Goal: Task Accomplishment & Management: Complete application form

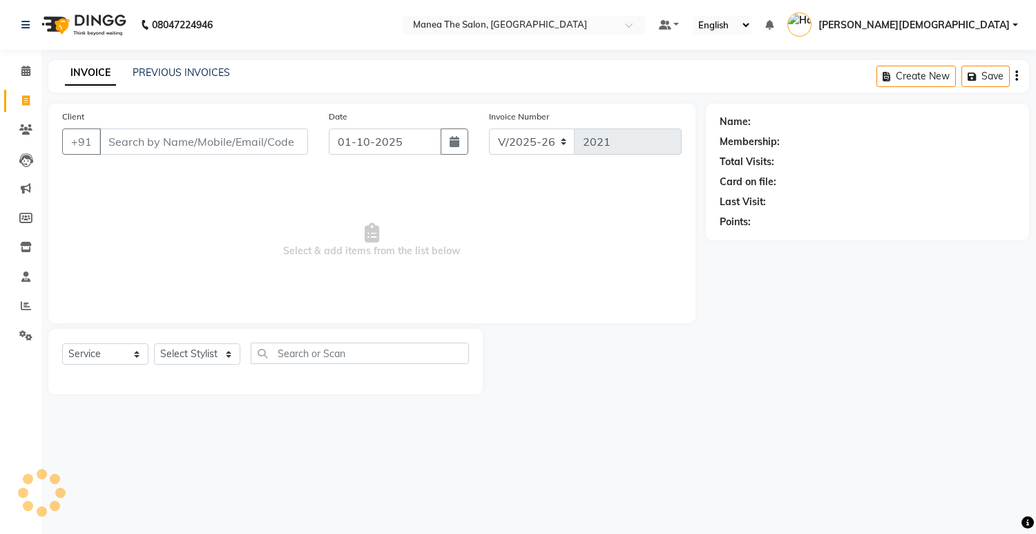
select select "5481"
select select "service"
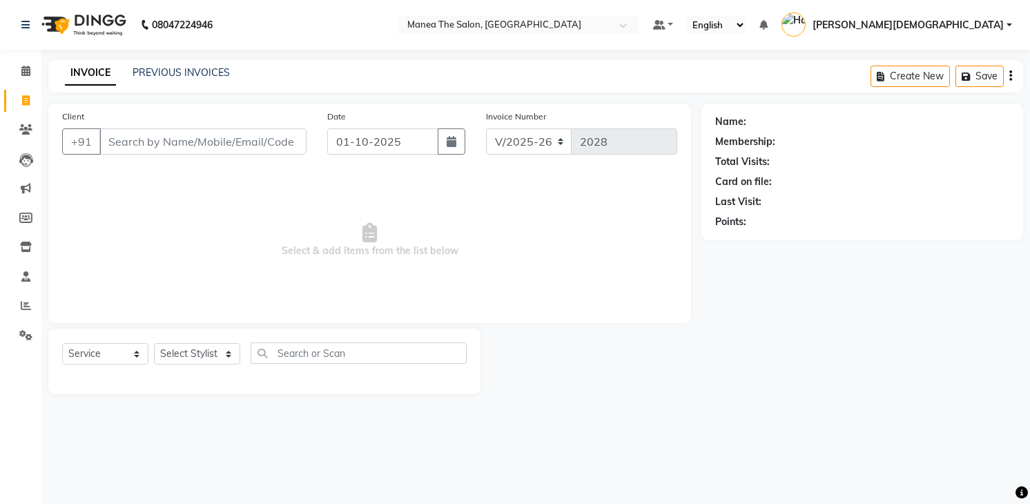
select select "5481"
select select "service"
click at [202, 356] on select "Select Stylist [PERSON_NAME] [PERSON_NAME] [PERSON_NAME] [PERSON_NAME]" at bounding box center [197, 353] width 86 height 21
select select "75190"
click at [154, 343] on select "Select Stylist [PERSON_NAME] [PERSON_NAME] [PERSON_NAME] [PERSON_NAME]" at bounding box center [197, 353] width 86 height 21
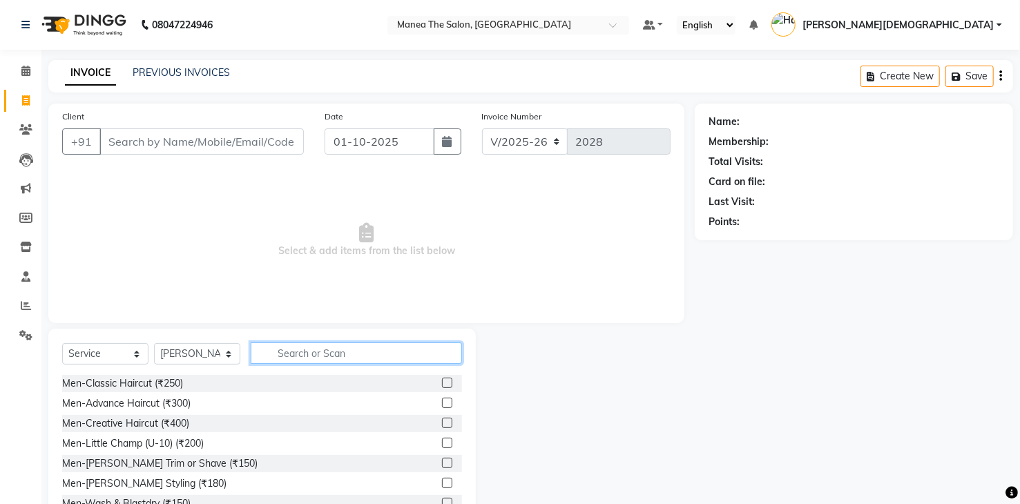
click at [408, 343] on input "text" at bounding box center [356, 352] width 211 height 21
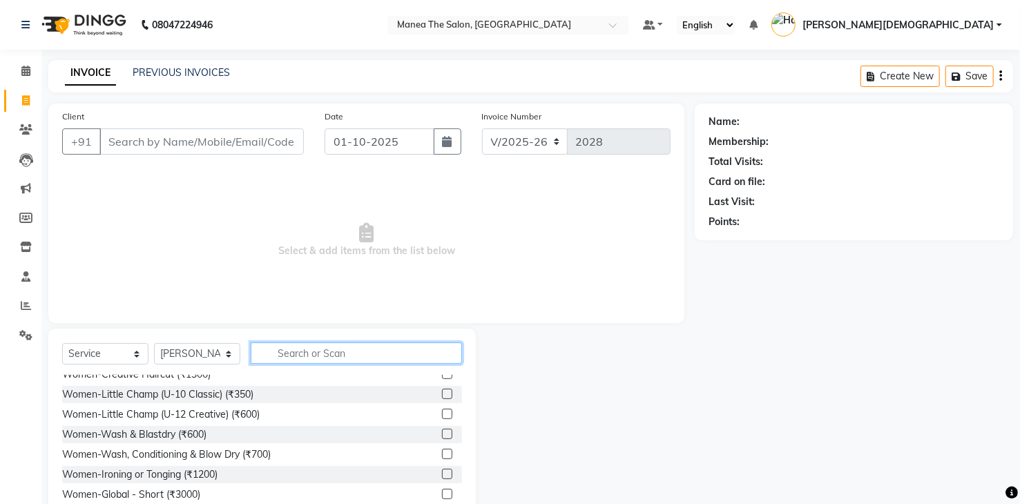
scroll to position [829, 0]
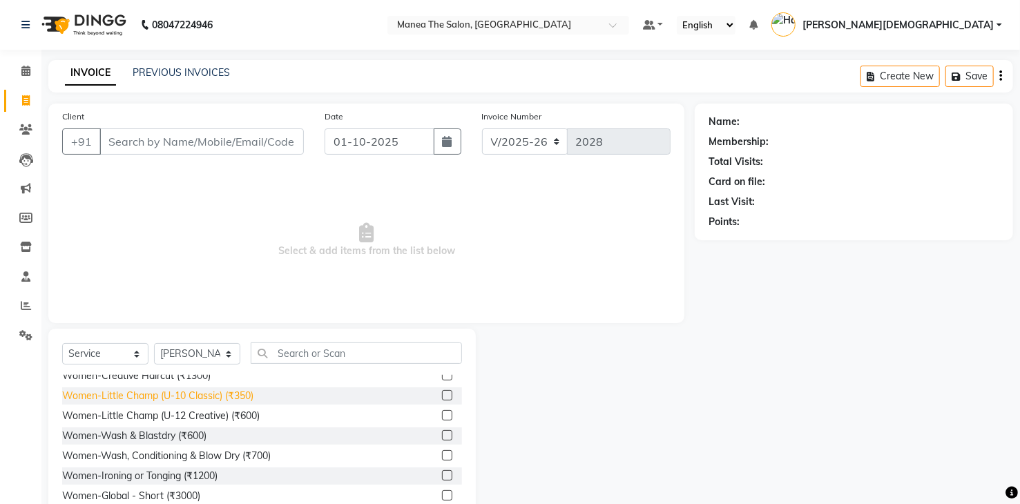
click at [206, 395] on div "Women-Little Champ (U-10 Classic) (₹350)" at bounding box center [157, 396] width 191 height 15
checkbox input "false"
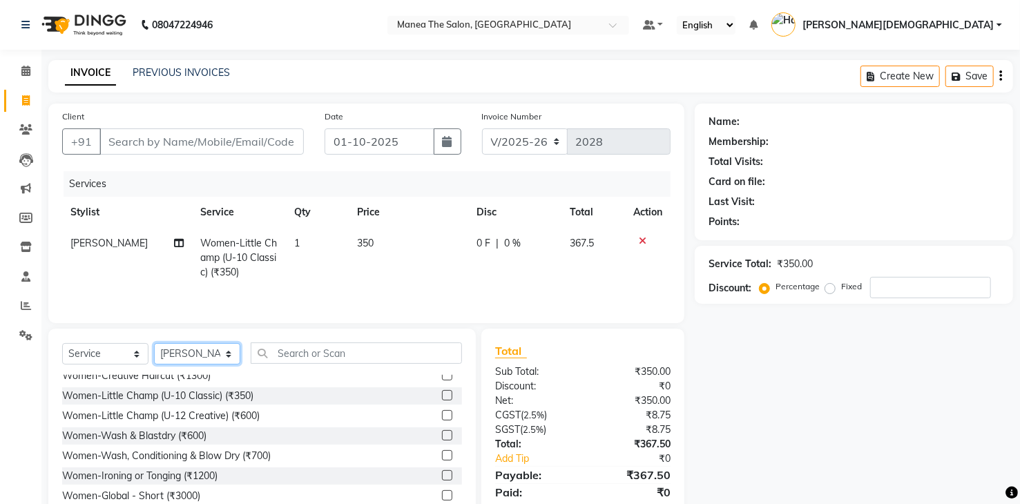
click at [226, 352] on select "Select Stylist Mamatha Pooja Renuka Sameer khan Shakeer Shanu Shravanthi" at bounding box center [197, 353] width 86 height 21
select select "84828"
click at [154, 343] on select "Select Stylist Mamatha Pooja Renuka Sameer khan Shakeer Shanu Shravanthi" at bounding box center [197, 353] width 86 height 21
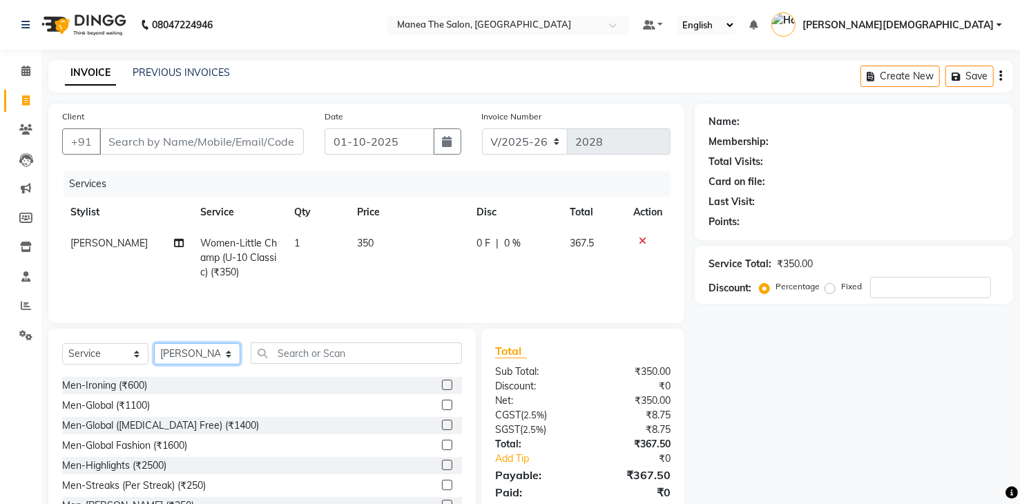
scroll to position [0, 0]
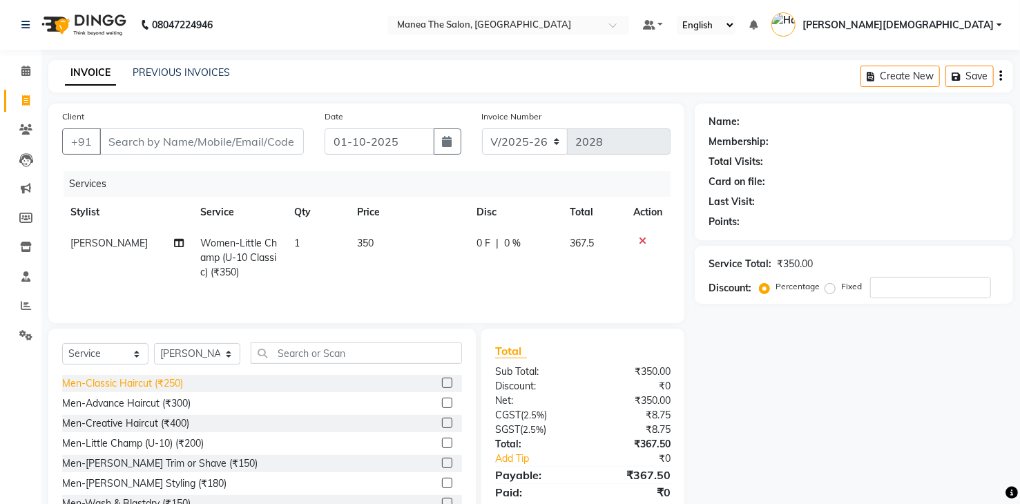
click at [145, 387] on div "Men-Classic Haircut (₹250)" at bounding box center [122, 383] width 121 height 15
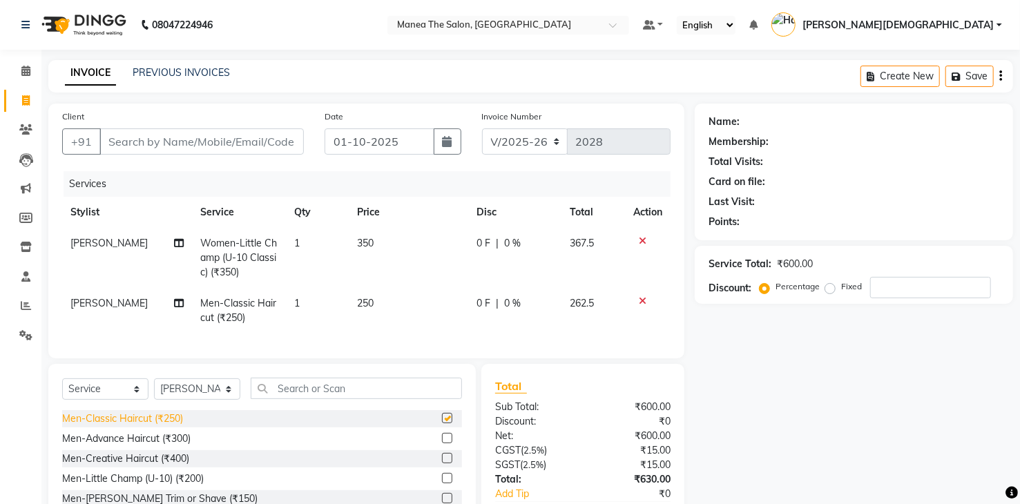
checkbox input "false"
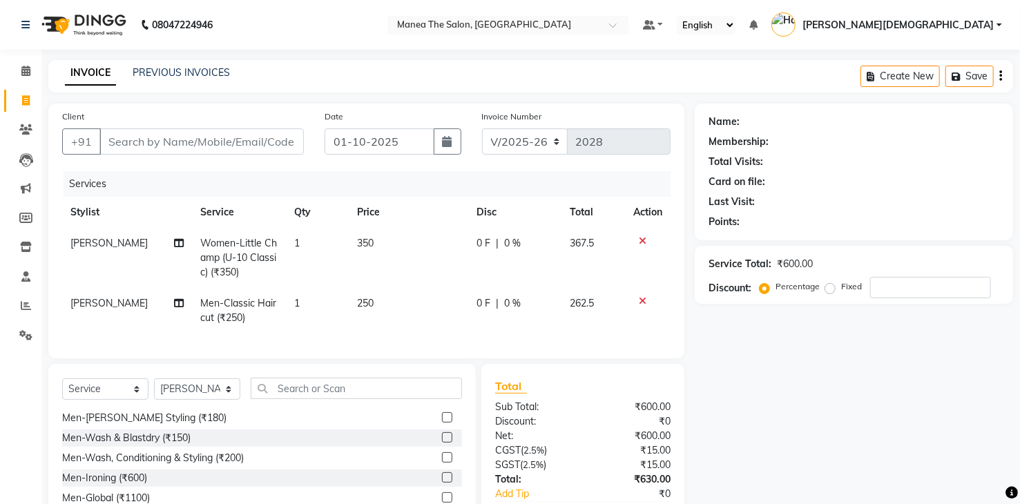
scroll to position [69, 0]
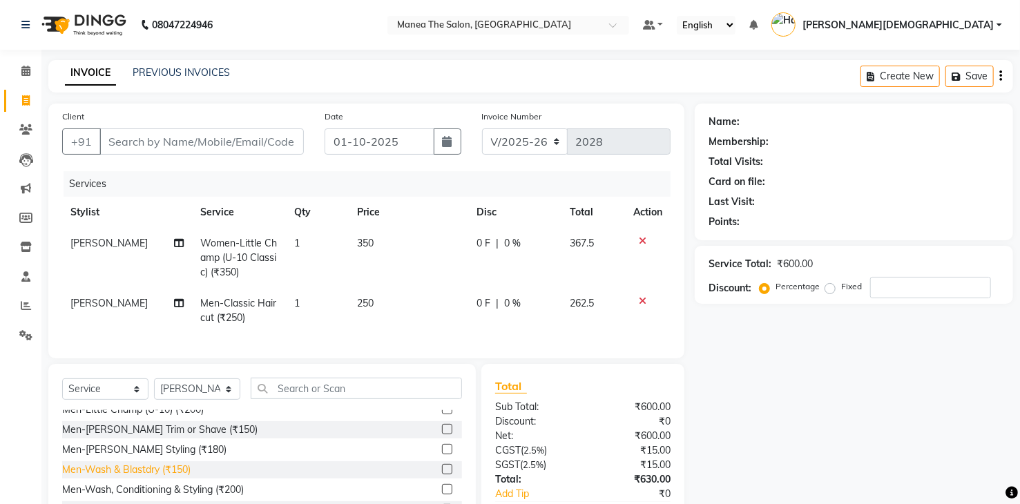
click at [175, 477] on div "Men-Wash & Blastdry (₹150)" at bounding box center [126, 470] width 128 height 15
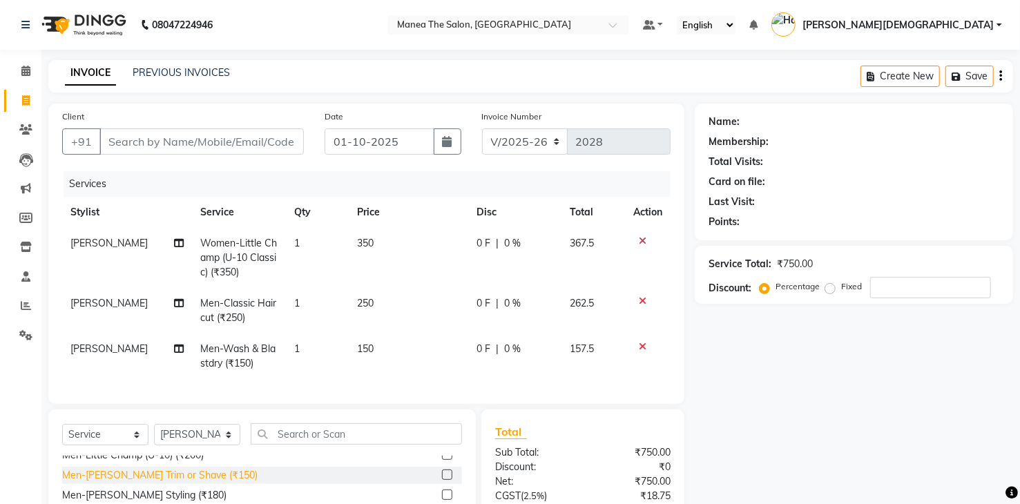
checkbox input "false"
click at [645, 345] on icon at bounding box center [643, 347] width 8 height 10
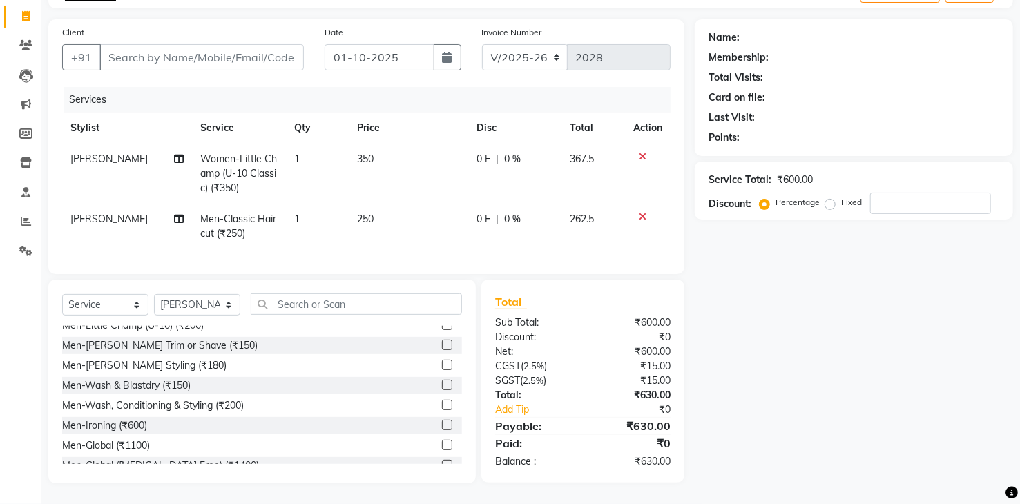
scroll to position [0, 0]
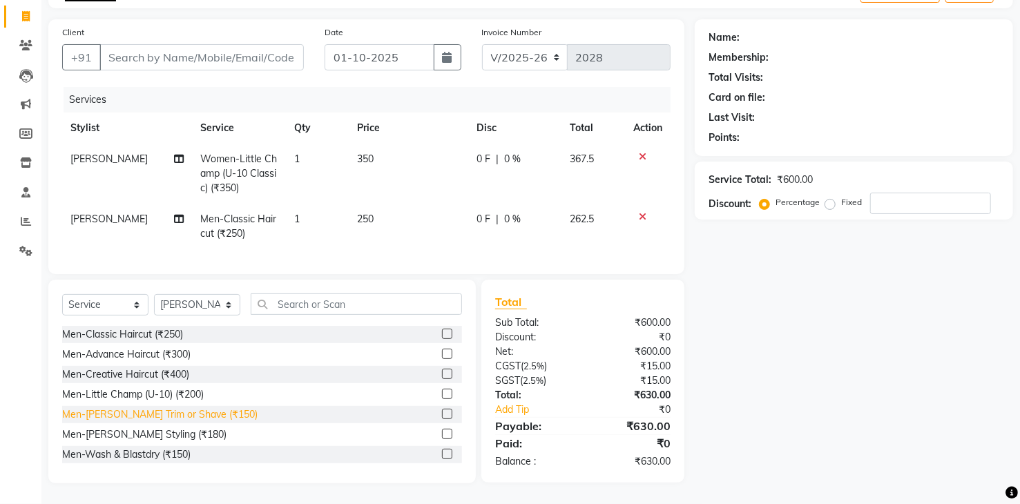
click at [177, 415] on div "Men-Beard Trim or Shave (₹150)" at bounding box center [159, 414] width 195 height 15
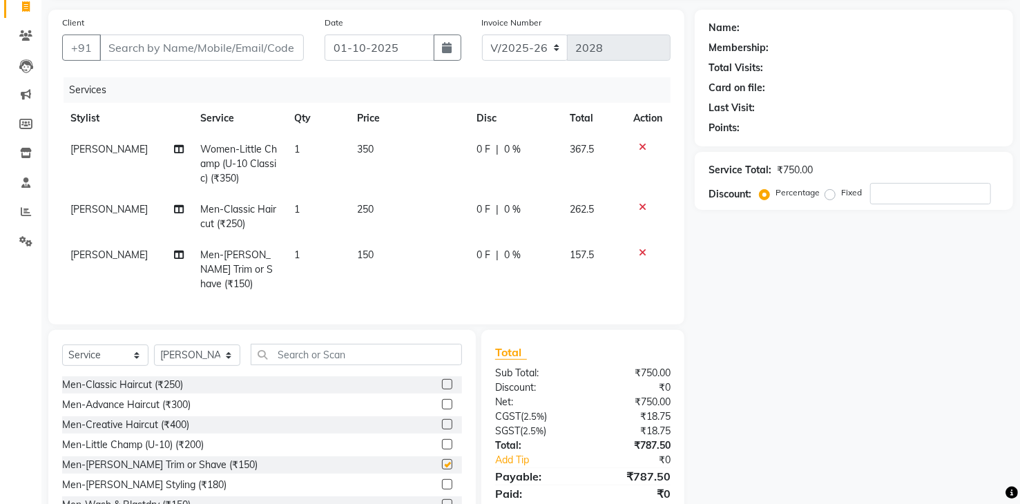
checkbox input "false"
click at [639, 249] on icon at bounding box center [643, 253] width 8 height 10
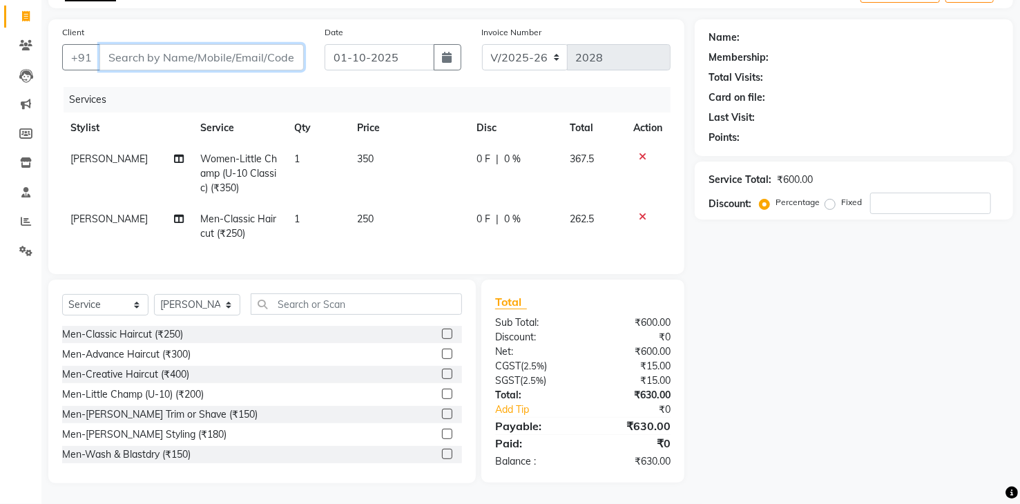
click at [270, 50] on input "Client" at bounding box center [201, 57] width 204 height 26
drag, startPoint x: 117, startPoint y: 41, endPoint x: 463, endPoint y: 101, distance: 351.7
click at [456, 95] on div "Client +91 Date 01-10-2025 Invoice Number V/2025 V/2025-26 2028 Services Stylis…" at bounding box center [366, 146] width 636 height 255
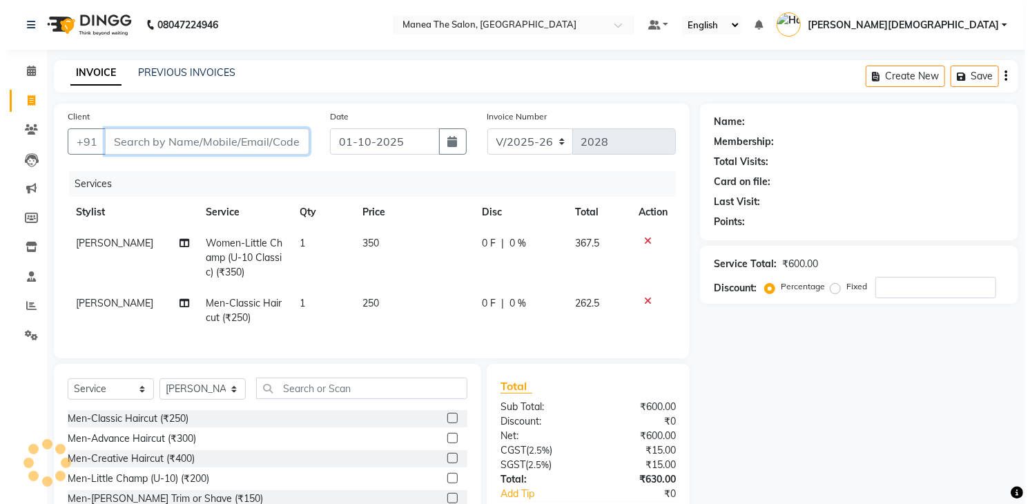
scroll to position [69, 0]
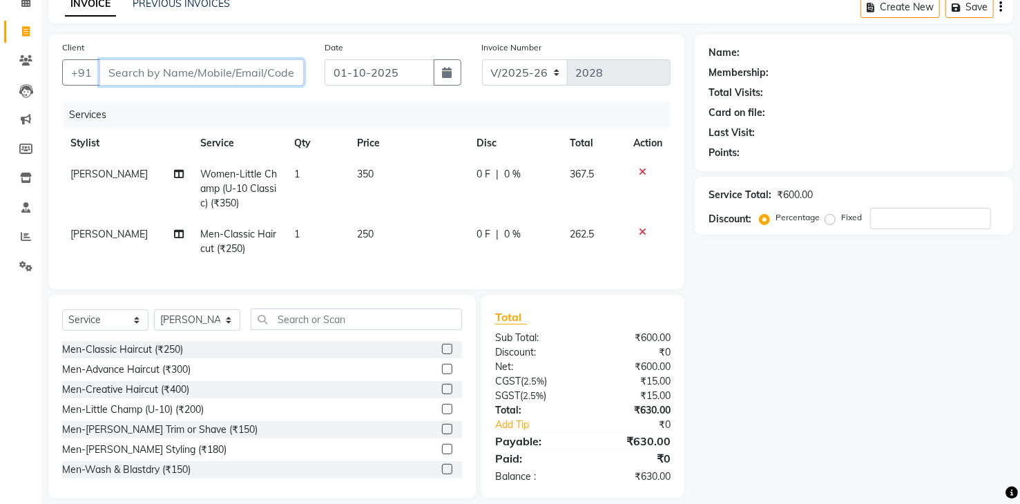
click at [259, 73] on input "Client" at bounding box center [201, 72] width 204 height 26
type input "9"
type input "0"
type input "9110577680"
click at [259, 68] on span "Add Client" at bounding box center [268, 73] width 55 height 14
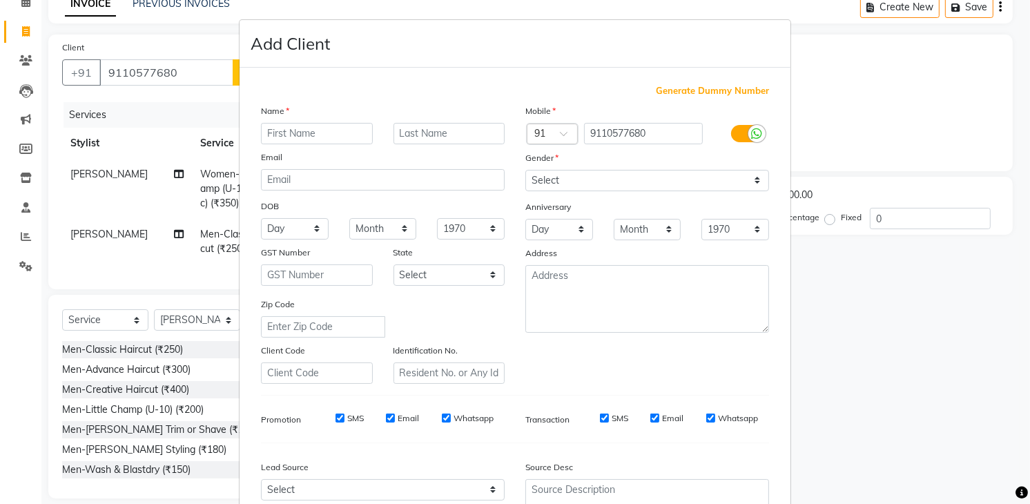
click at [323, 128] on input "text" at bounding box center [317, 133] width 112 height 21
type input "Deepika"
click at [660, 183] on select "Select Male Female Other Prefer Not To Say" at bounding box center [647, 180] width 244 height 21
select select "female"
click at [525, 170] on select "Select Male Female Other Prefer Not To Say" at bounding box center [647, 180] width 244 height 21
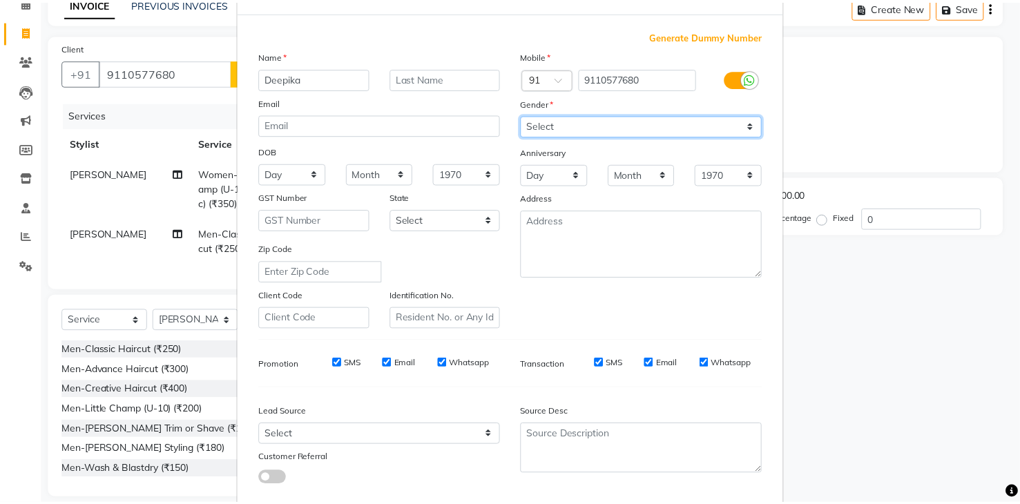
scroll to position [134, 0]
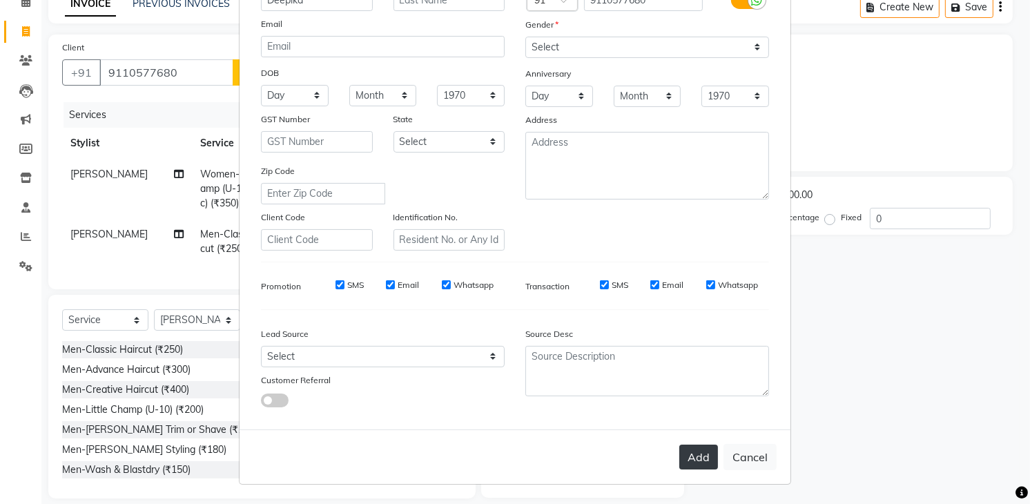
click at [705, 456] on button "Add" at bounding box center [698, 457] width 39 height 25
select select
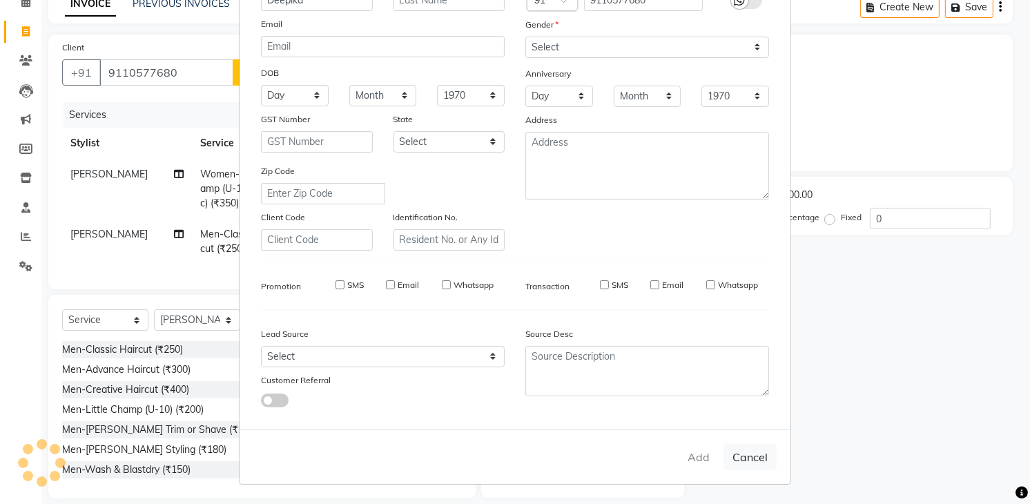
select select
checkbox input "false"
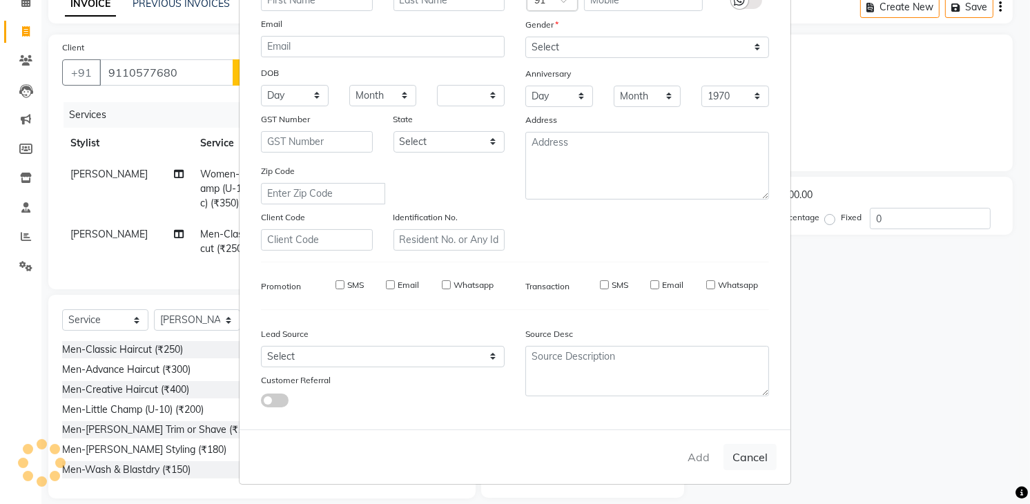
checkbox input "false"
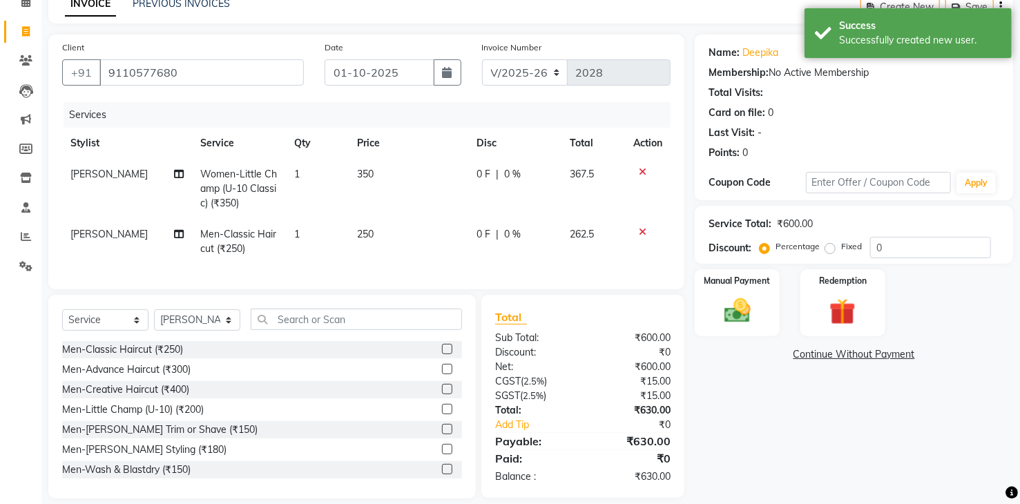
scroll to position [94, 0]
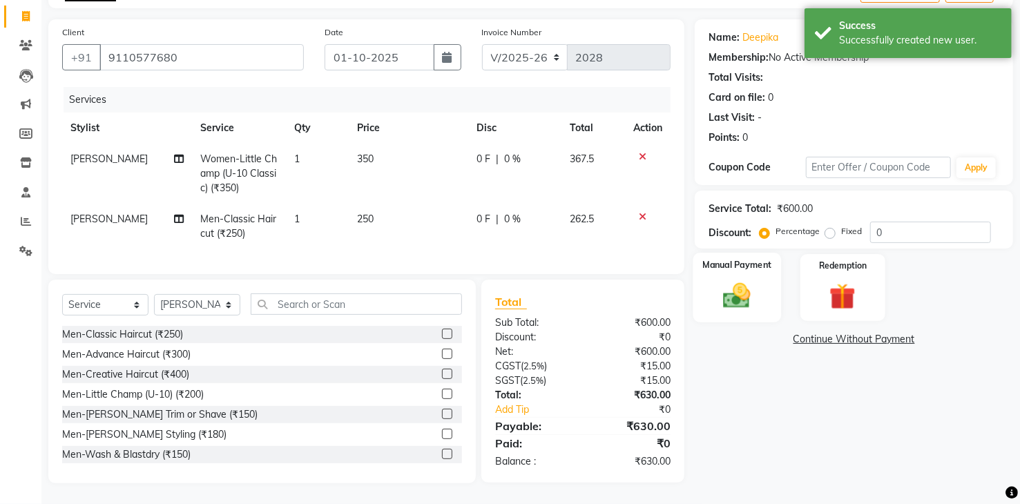
click at [733, 291] on img at bounding box center [737, 296] width 44 height 32
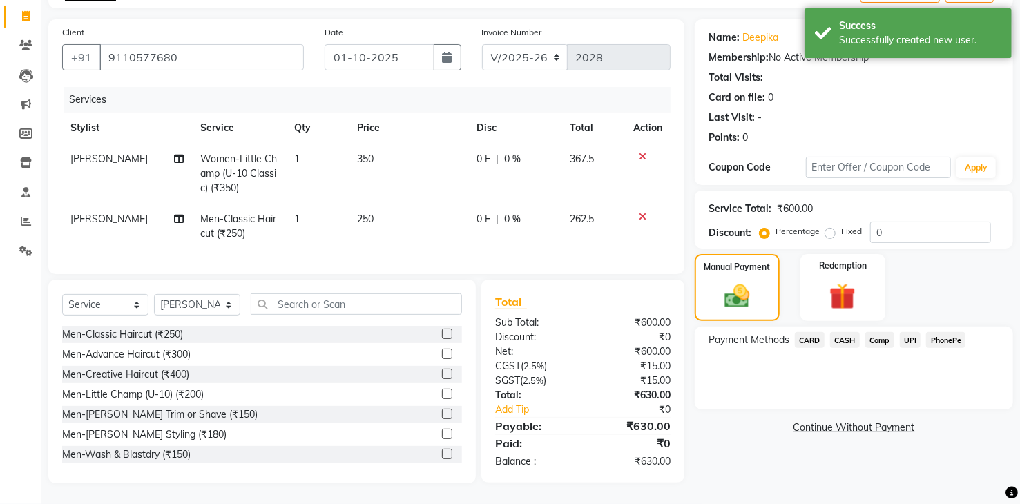
click at [909, 332] on span "UPI" at bounding box center [910, 340] width 21 height 16
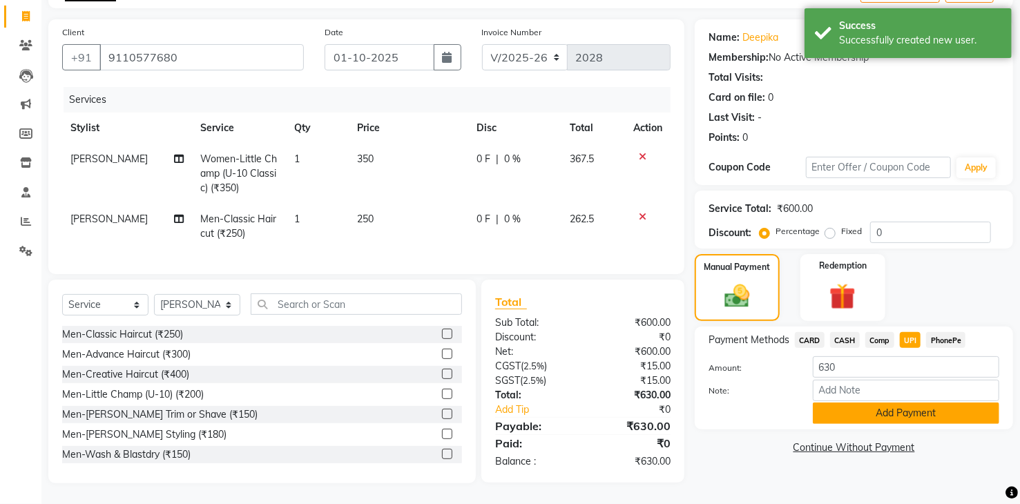
click at [911, 408] on button "Add Payment" at bounding box center [906, 413] width 186 height 21
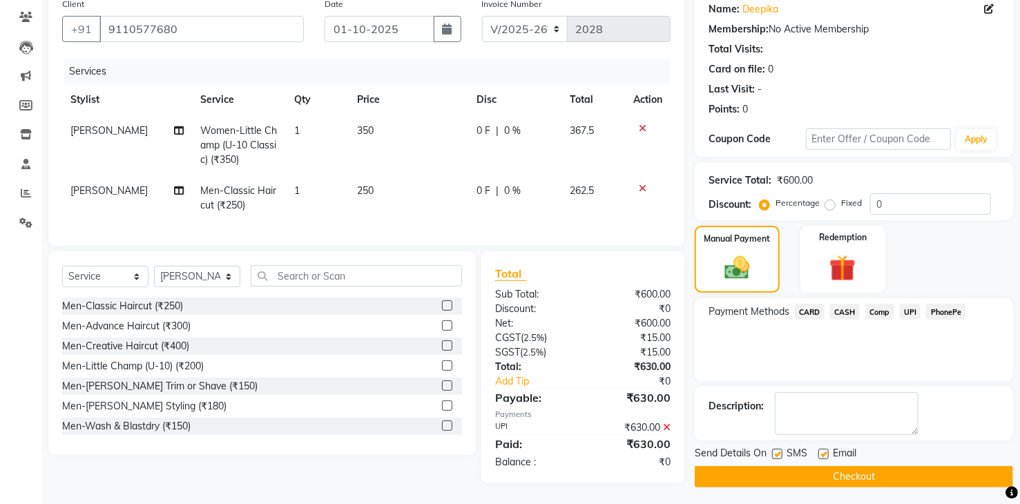
scroll to position [122, 0]
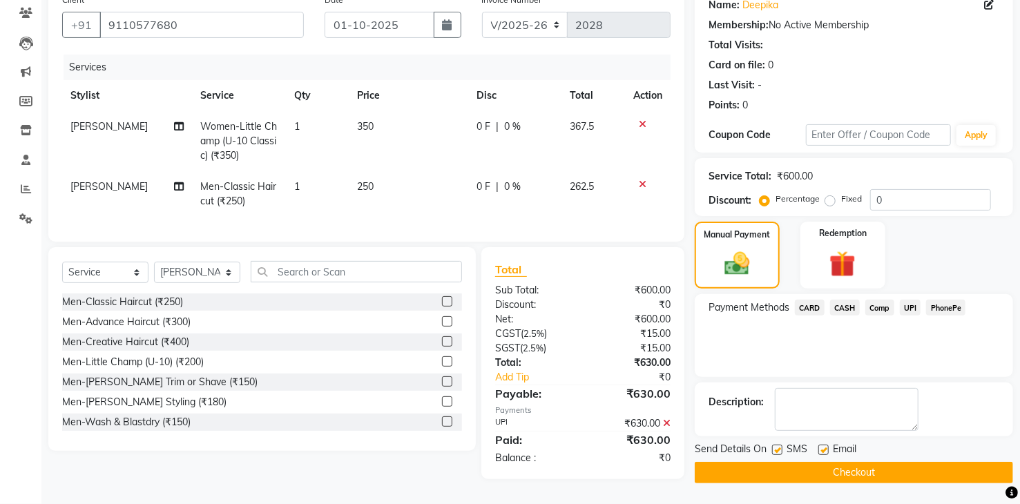
click at [914, 462] on button "Checkout" at bounding box center [854, 472] width 318 height 21
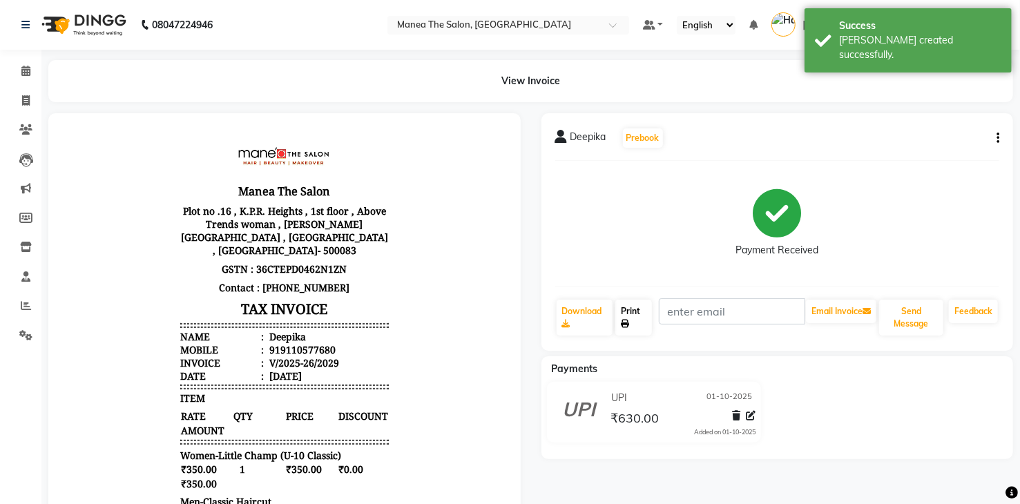
click at [624, 318] on link "Print" at bounding box center [633, 318] width 37 height 36
click at [906, 324] on button "Send Message" at bounding box center [911, 318] width 64 height 36
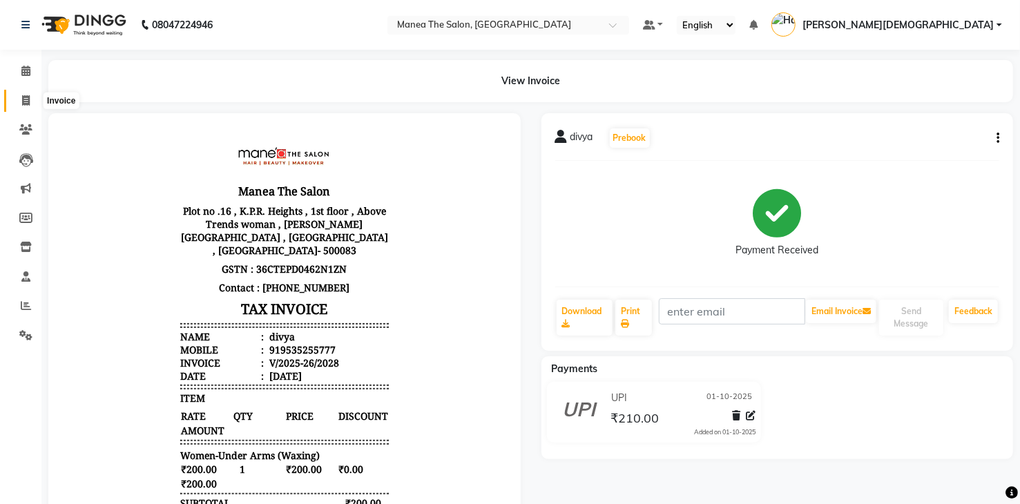
click at [24, 103] on icon at bounding box center [26, 100] width 8 height 10
select select "service"
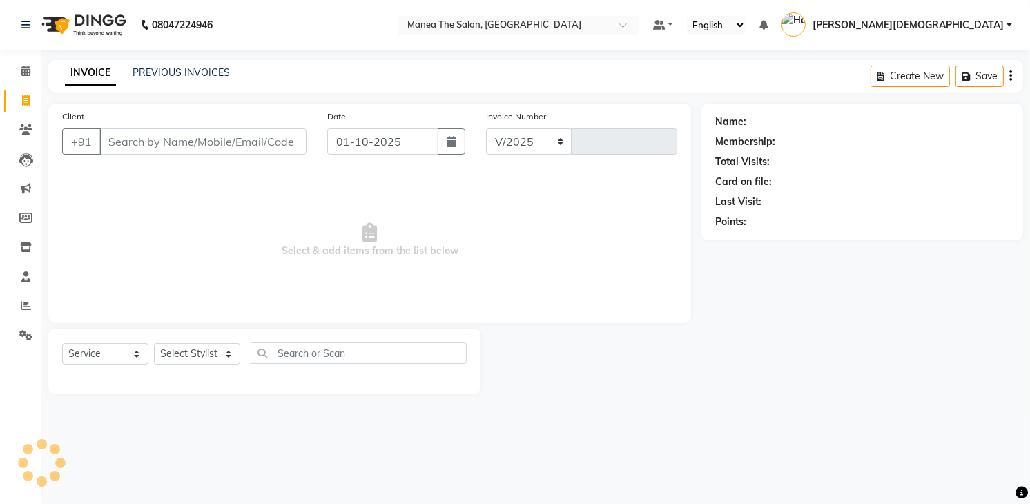
select select "5481"
type input "2029"
click at [182, 75] on link "PREVIOUS INVOICES" at bounding box center [181, 72] width 97 height 12
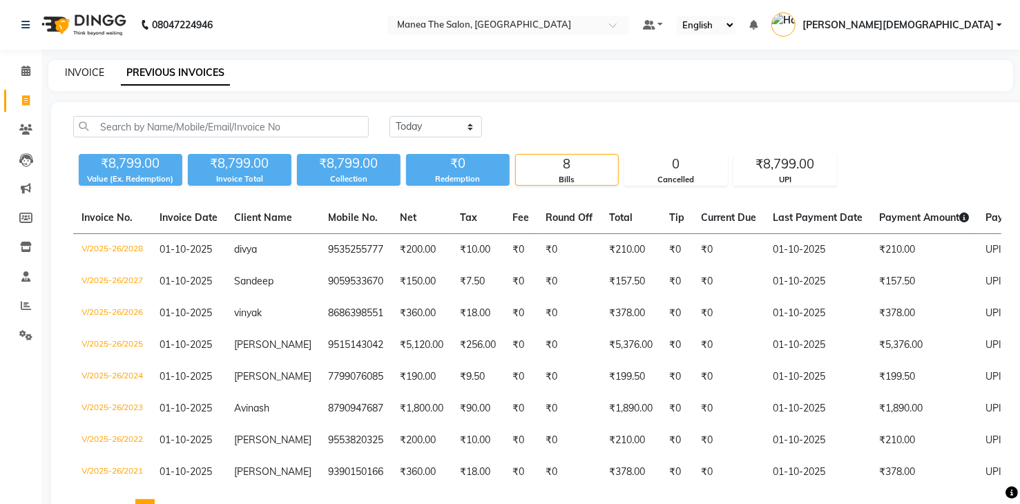
click at [85, 70] on link "INVOICE" at bounding box center [84, 72] width 39 height 12
select select "5481"
select select "service"
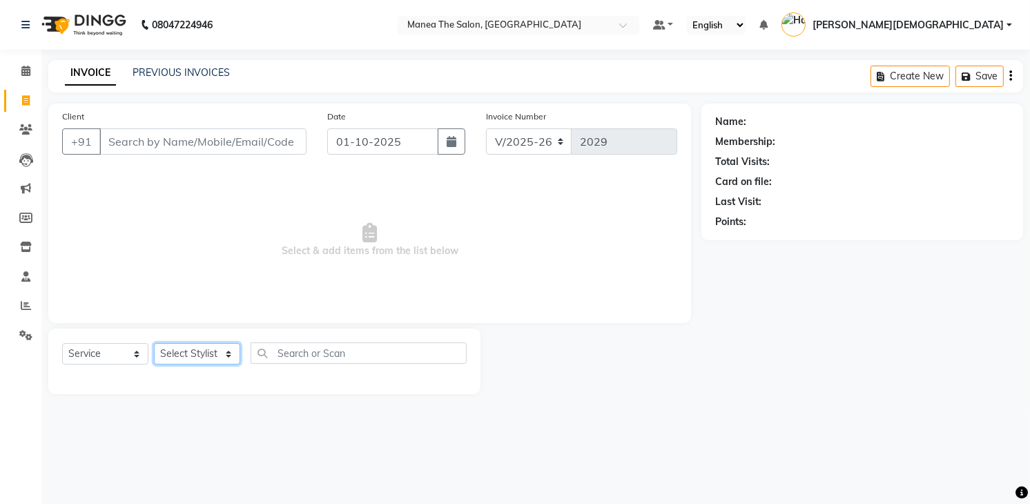
click at [222, 360] on select "Select Stylist Mamatha Pooja Renuka Sameer khan Shakeer Shanu Shravanthi" at bounding box center [197, 353] width 86 height 21
select select "81467"
click at [154, 343] on select "Select Stylist Mamatha Pooja Renuka Sameer khan Shakeer Shanu Shravanthi" at bounding box center [197, 353] width 86 height 21
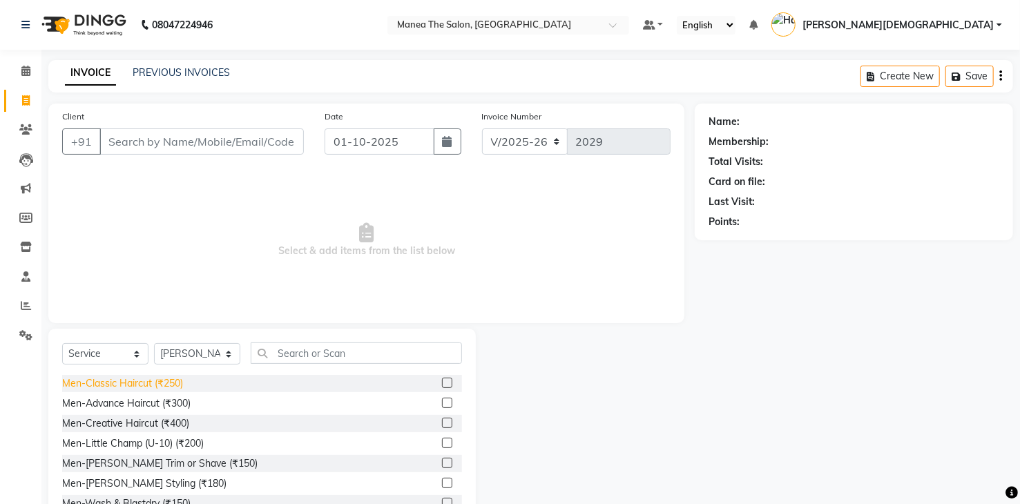
click at [165, 383] on div "Men-Classic Haircut (₹250)" at bounding box center [122, 383] width 121 height 15
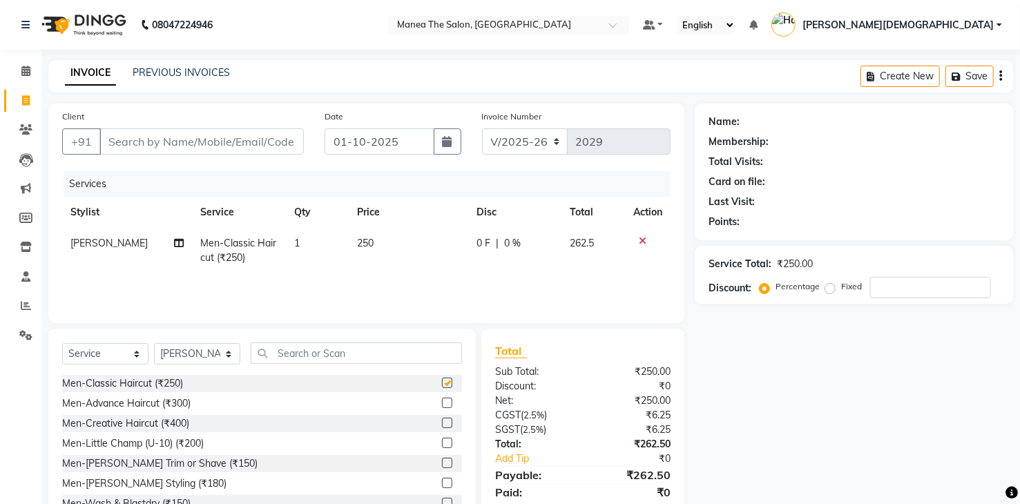
checkbox input "false"
click at [175, 465] on div "Men-Beard Trim or Shave (₹150)" at bounding box center [159, 463] width 195 height 15
checkbox input "false"
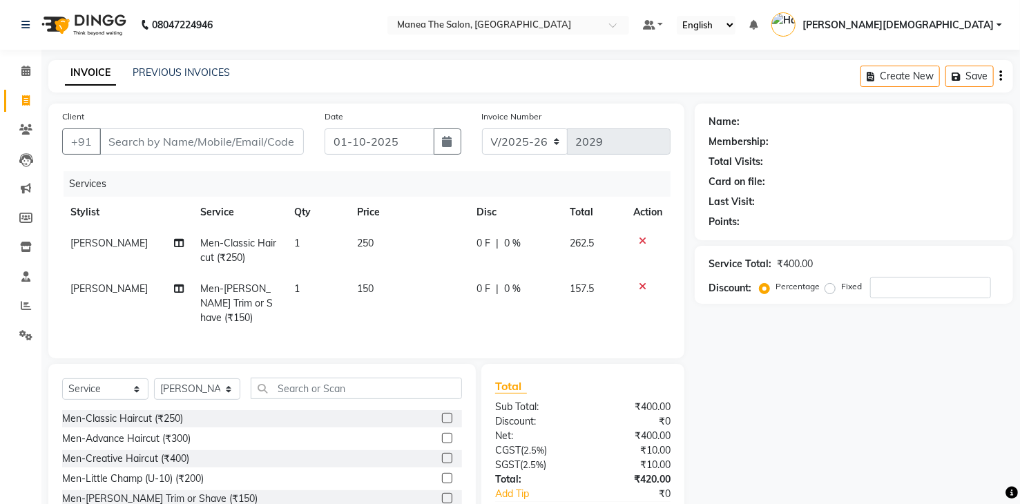
click at [642, 286] on icon at bounding box center [643, 287] width 8 height 10
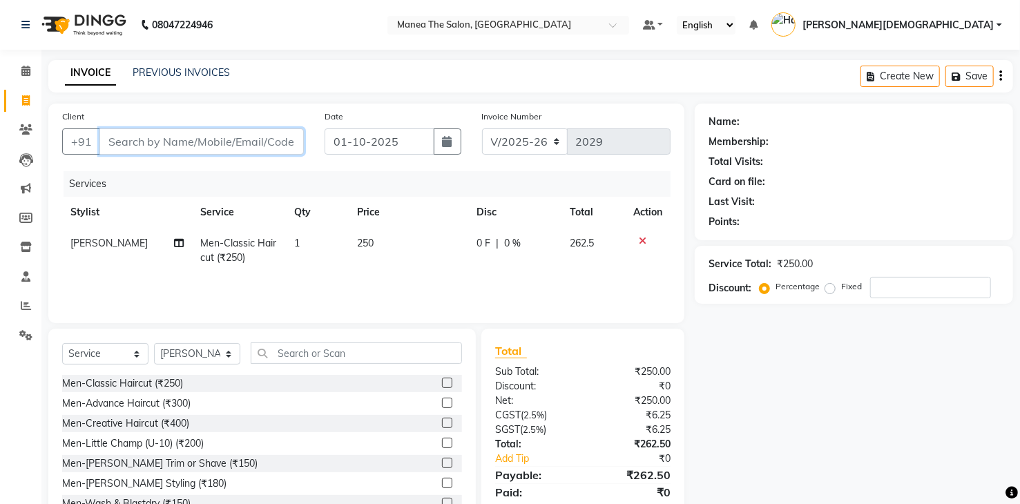
click at [205, 142] on input "Client" at bounding box center [201, 141] width 204 height 26
type input "9"
type input "0"
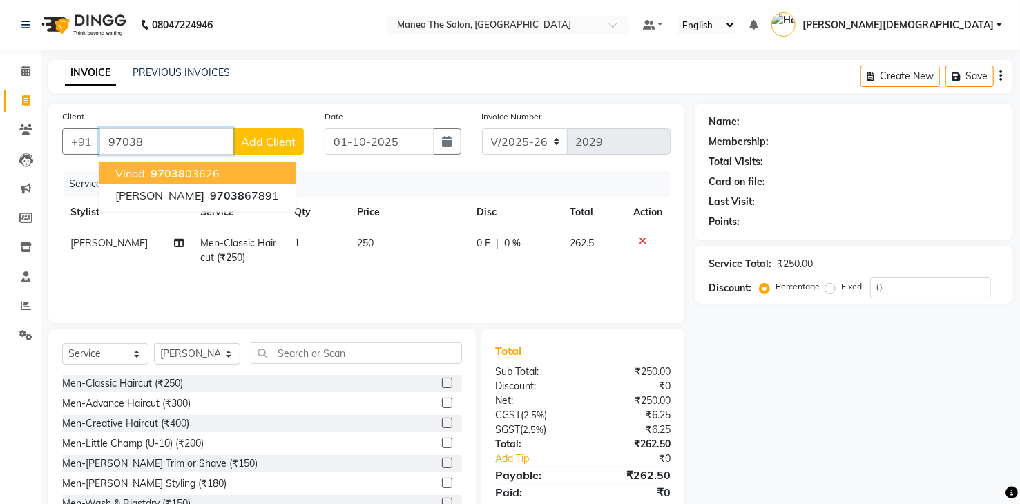
click at [201, 178] on ngb-highlight "97038 03626" at bounding box center [184, 173] width 72 height 14
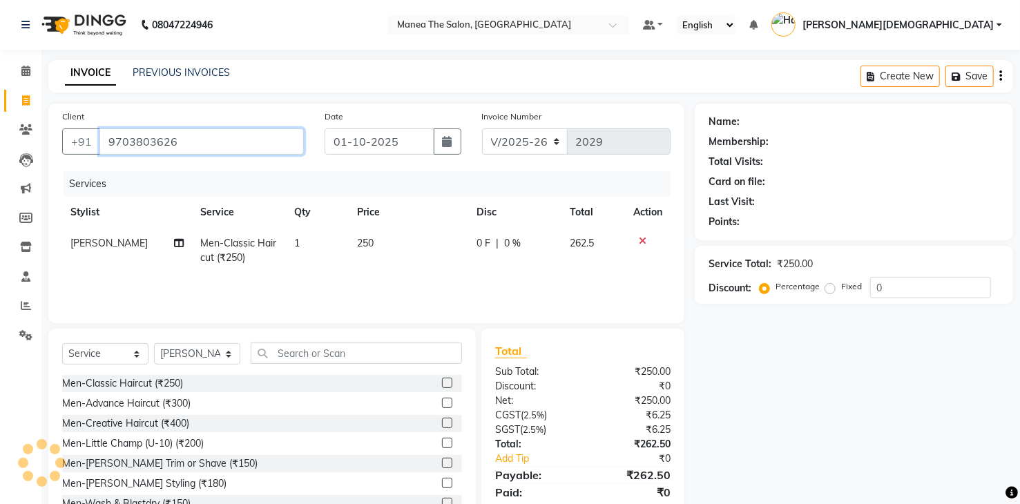
type input "9703803626"
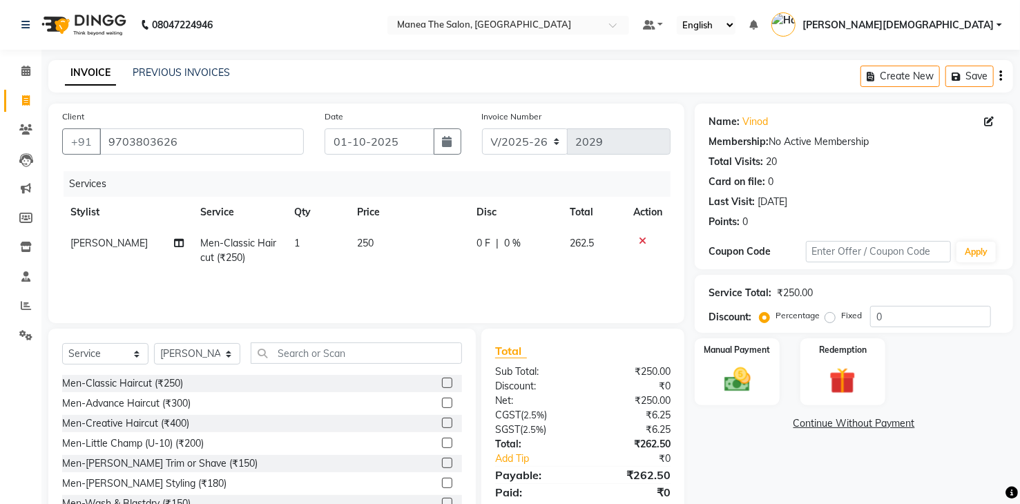
click at [401, 242] on td "250" at bounding box center [409, 251] width 120 height 46
select select "81467"
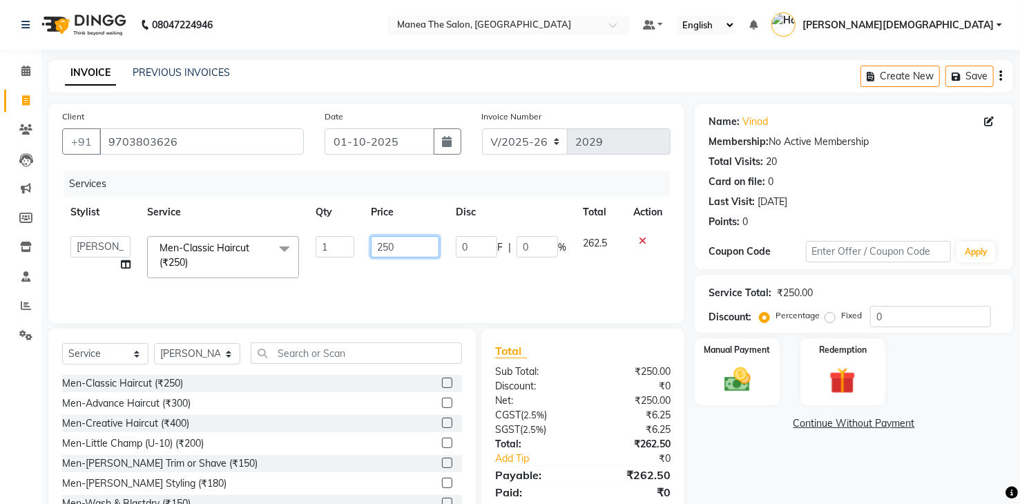
click at [426, 240] on input "250" at bounding box center [405, 246] width 68 height 21
type input "210"
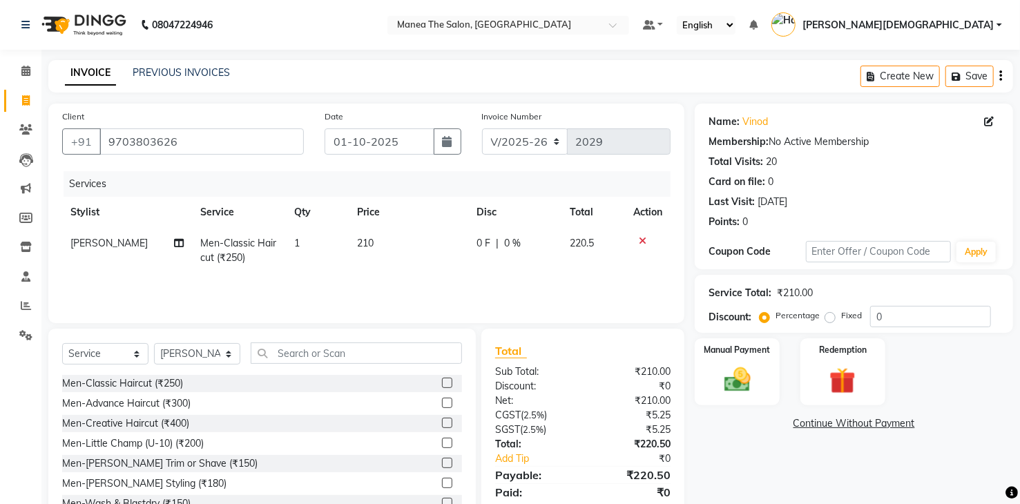
click at [768, 429] on link "Continue Without Payment" at bounding box center [853, 423] width 313 height 15
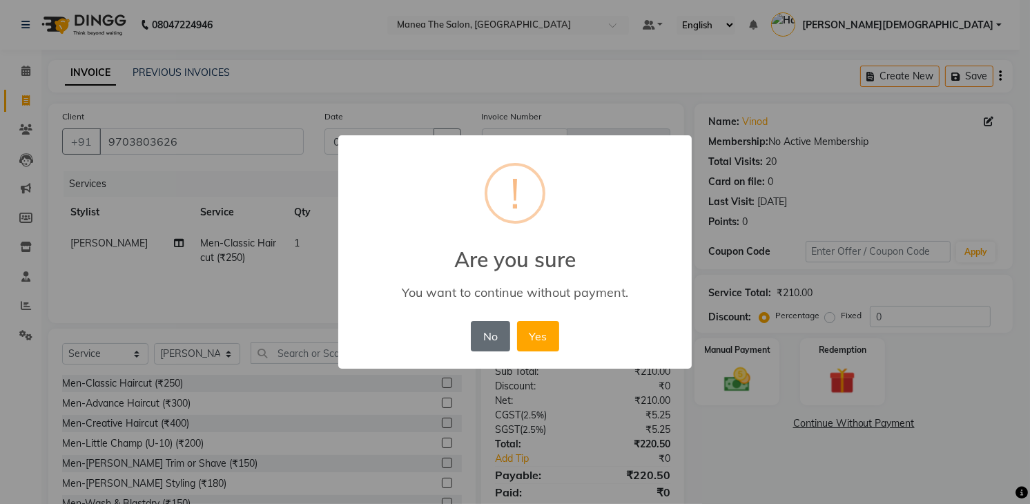
click at [481, 334] on button "No" at bounding box center [490, 336] width 39 height 30
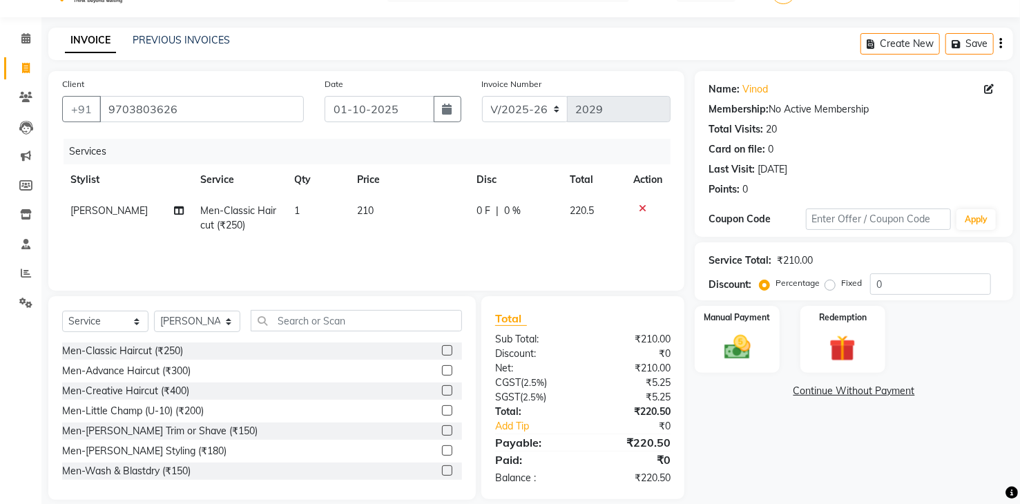
scroll to position [49, 0]
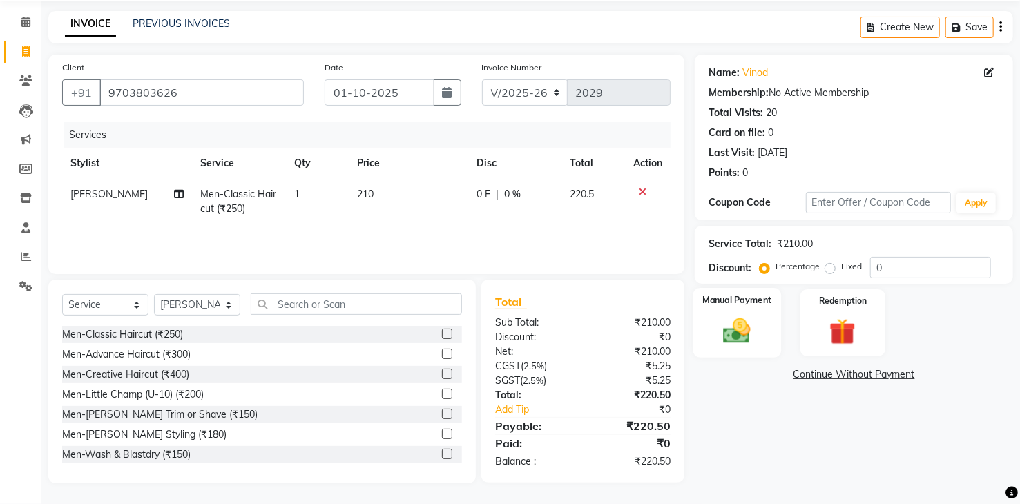
click at [740, 332] on img at bounding box center [737, 332] width 44 height 32
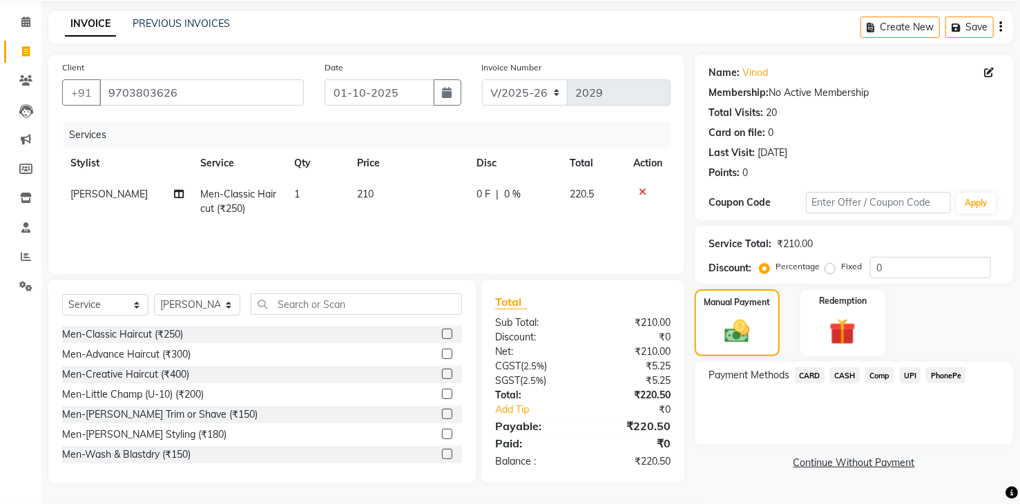
click at [912, 378] on span "UPI" at bounding box center [910, 375] width 21 height 16
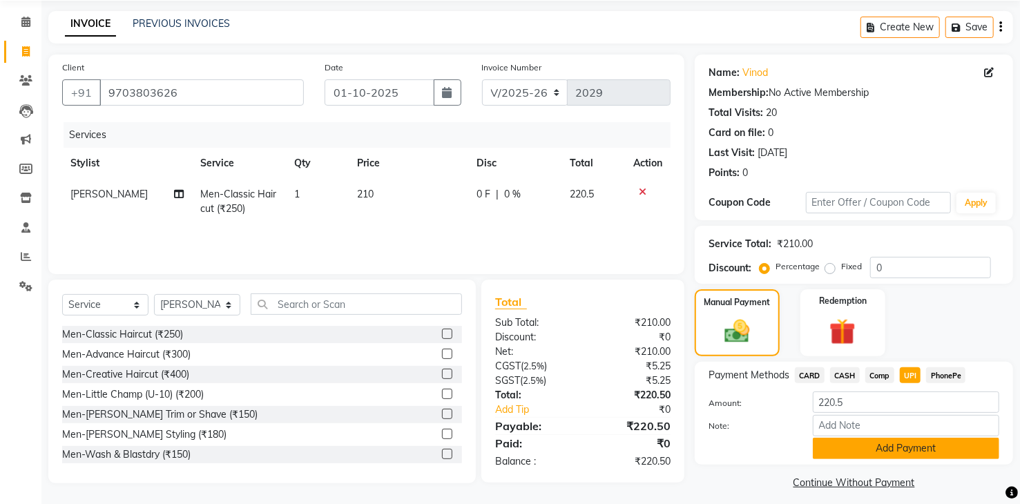
click at [912, 450] on button "Add Payment" at bounding box center [906, 448] width 186 height 21
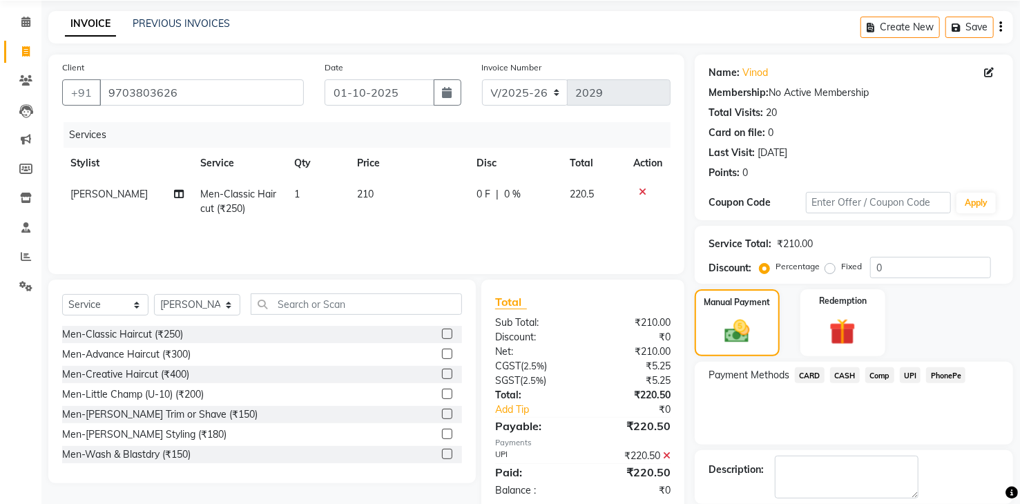
scroll to position [115, 0]
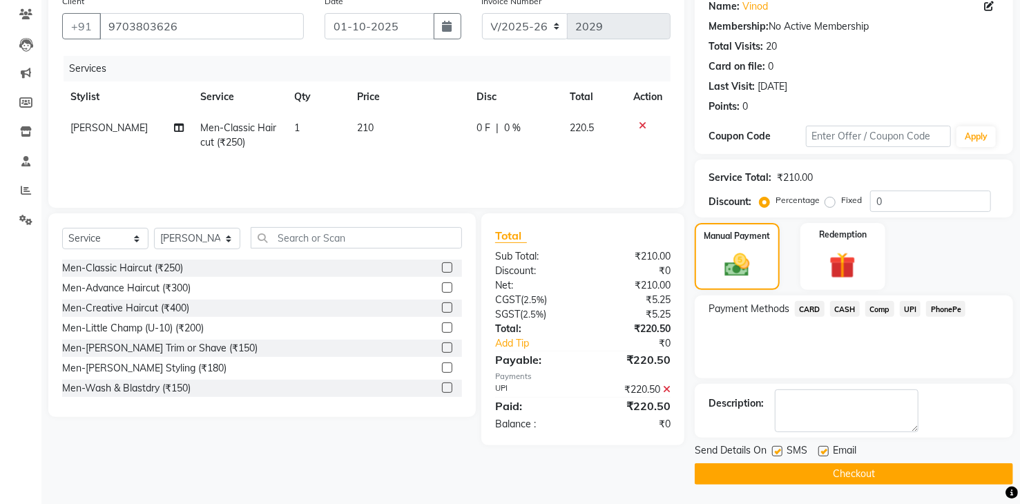
click at [815, 473] on button "Checkout" at bounding box center [854, 473] width 318 height 21
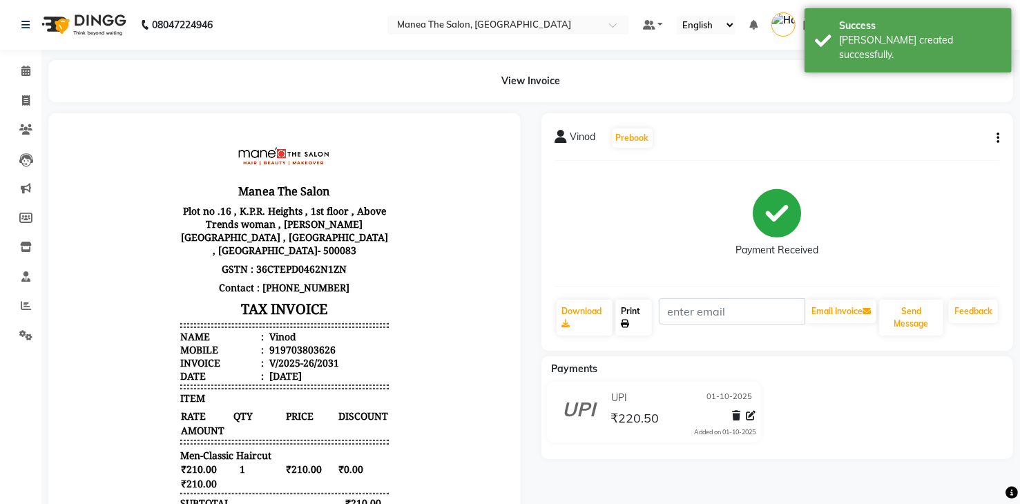
click at [636, 313] on link "Print" at bounding box center [633, 318] width 37 height 36
click at [917, 313] on button "Send Message" at bounding box center [911, 318] width 64 height 36
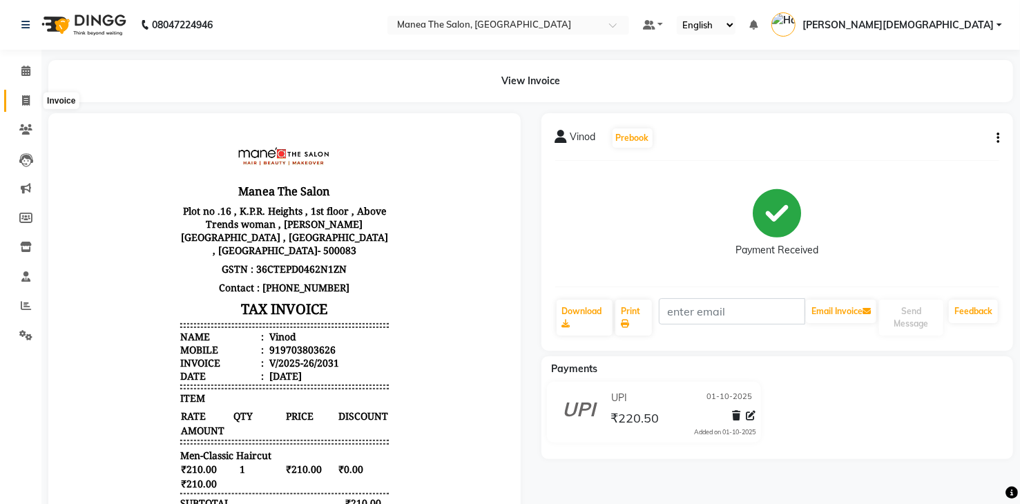
click at [19, 102] on span at bounding box center [26, 101] width 24 height 16
select select "5481"
select select "service"
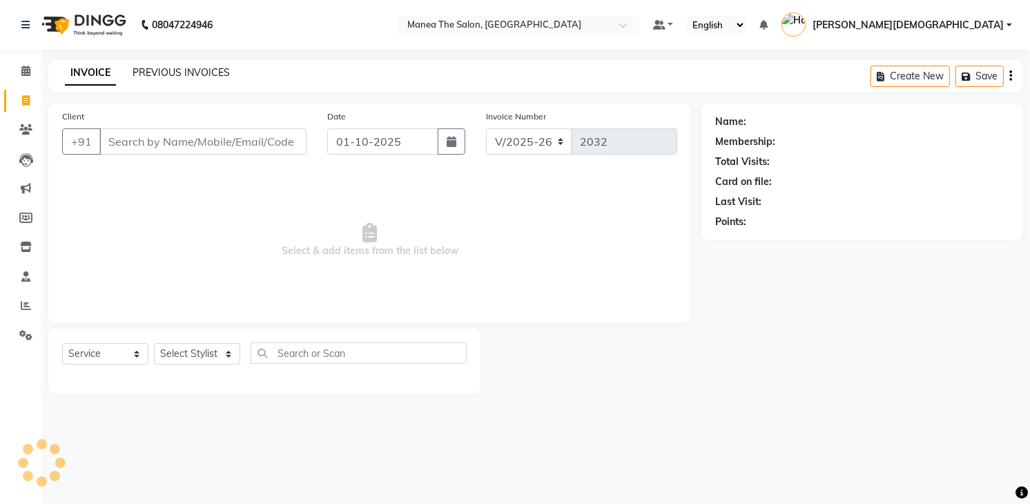
click at [201, 70] on link "PREVIOUS INVOICES" at bounding box center [181, 72] width 97 height 12
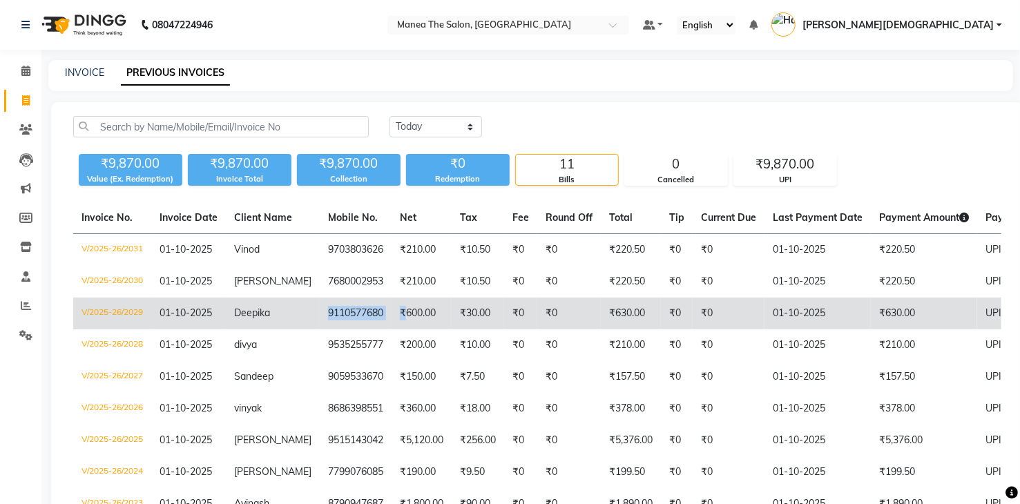
drag, startPoint x: 309, startPoint y: 307, endPoint x: 388, endPoint y: 311, distance: 79.5
click at [388, 311] on tr "V/2025-26/2029 01-10-2025 Deepika 9110577680 ₹600.00 ₹30.00 ₹0 ₹0 ₹630.00 ₹0 ₹0…" at bounding box center [646, 314] width 1146 height 32
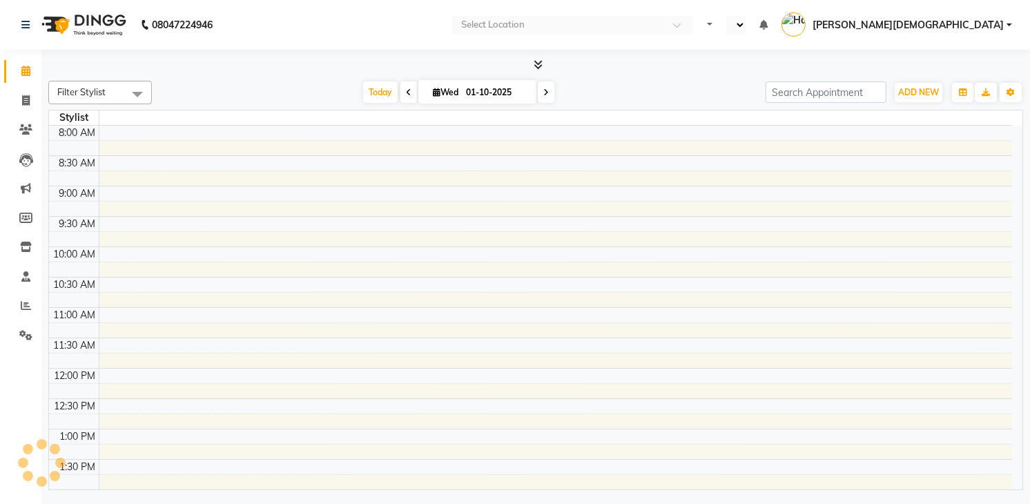
select select "en"
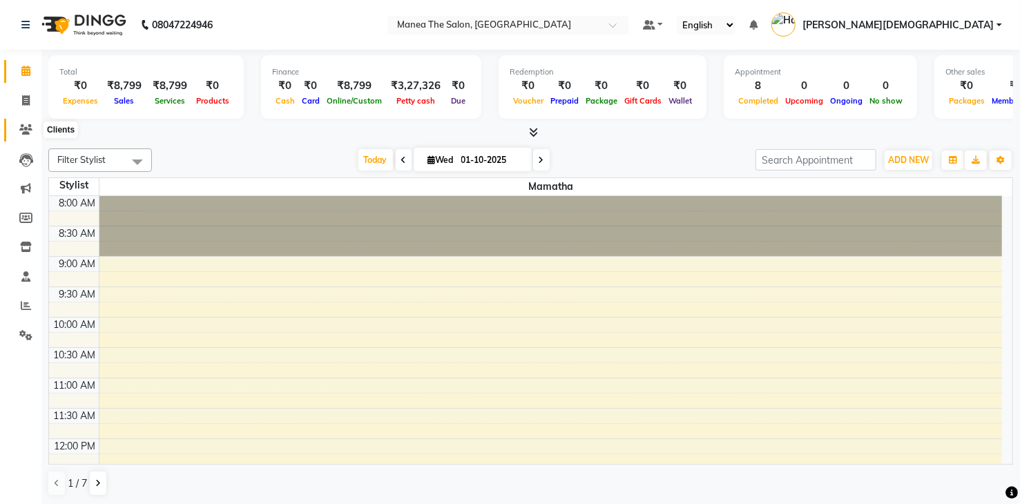
click at [23, 126] on icon at bounding box center [25, 129] width 13 height 10
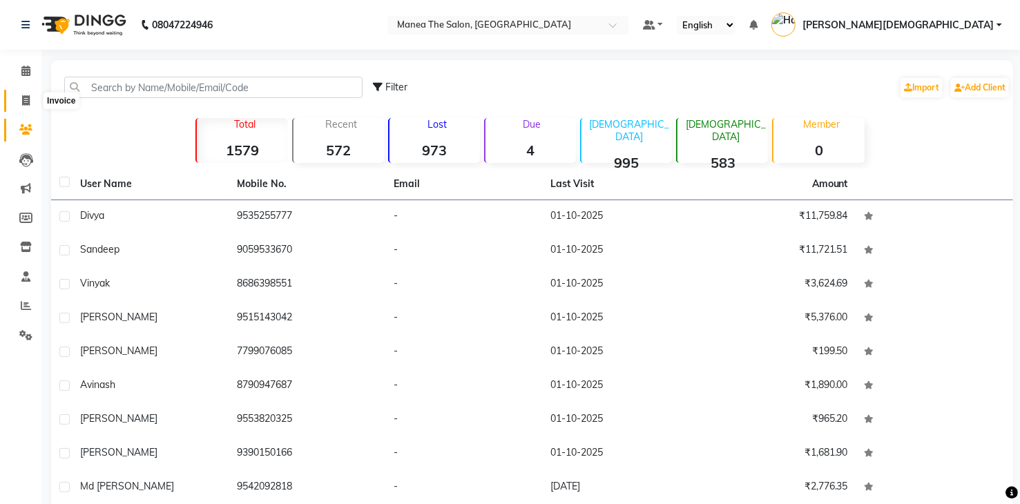
click at [24, 100] on icon at bounding box center [26, 100] width 8 height 10
select select "service"
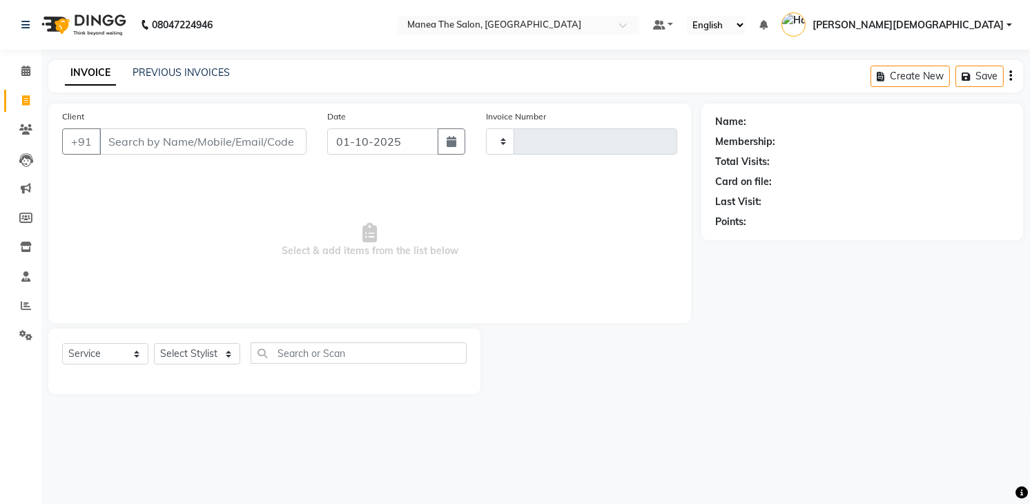
type input "2029"
select select "5481"
click at [198, 75] on link "PREVIOUS INVOICES" at bounding box center [181, 72] width 97 height 12
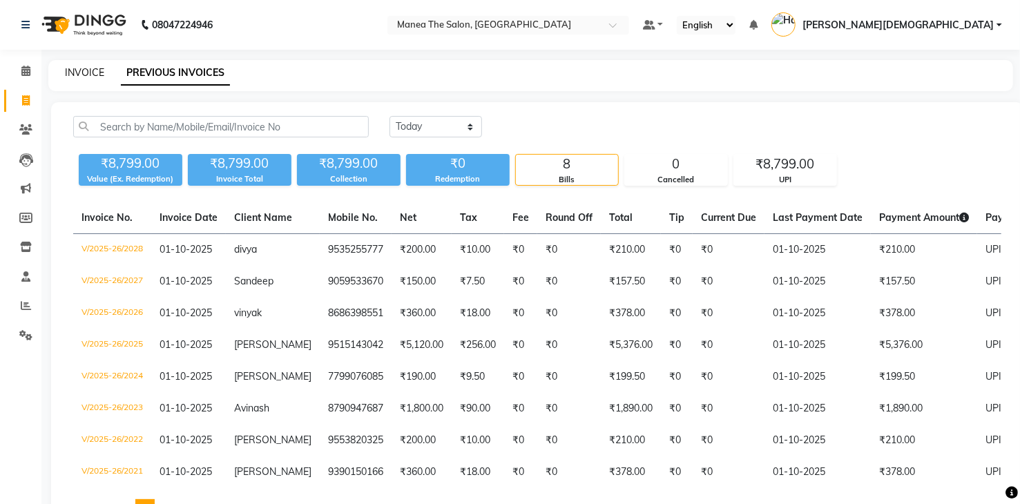
click at [95, 73] on link "INVOICE" at bounding box center [84, 72] width 39 height 12
select select "service"
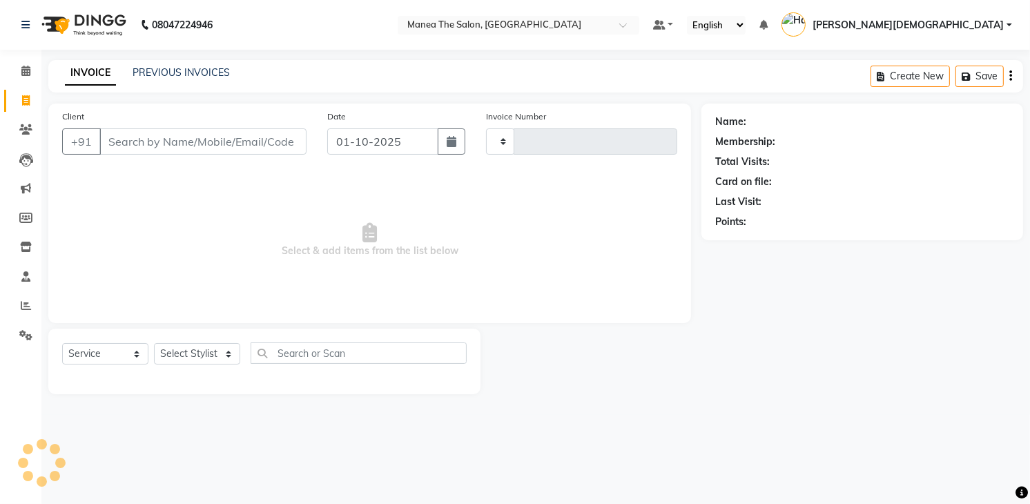
type input "2029"
select select "5481"
click at [231, 353] on select "Select Stylist Mamatha Pooja Renuka Sameer khan Shakeer Shanu Shravanthi" at bounding box center [197, 353] width 86 height 21
select select "84828"
click at [154, 343] on select "Select Stylist Mamatha Pooja Renuka Sameer khan Shakeer Shanu Shravanthi" at bounding box center [197, 353] width 86 height 21
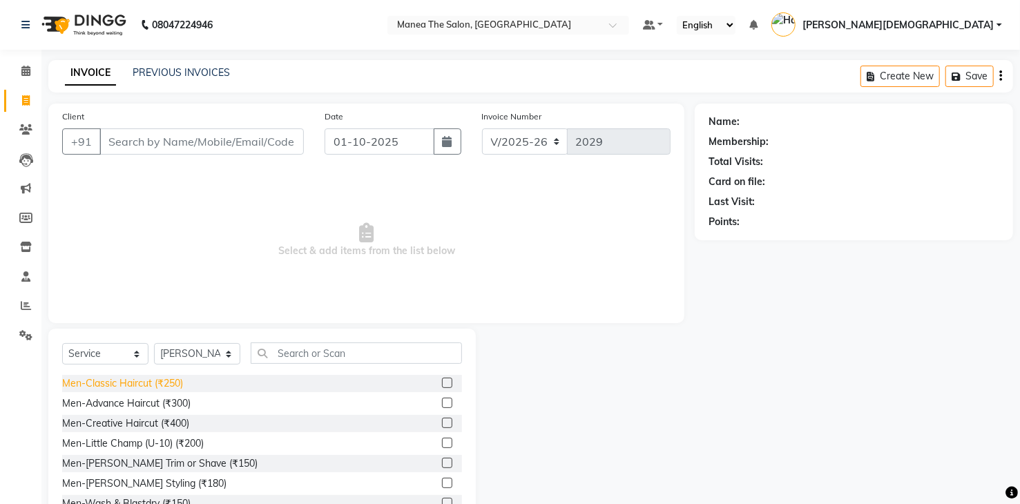
click at [146, 380] on div "Men-Classic Haircut (₹250)" at bounding box center [122, 383] width 121 height 15
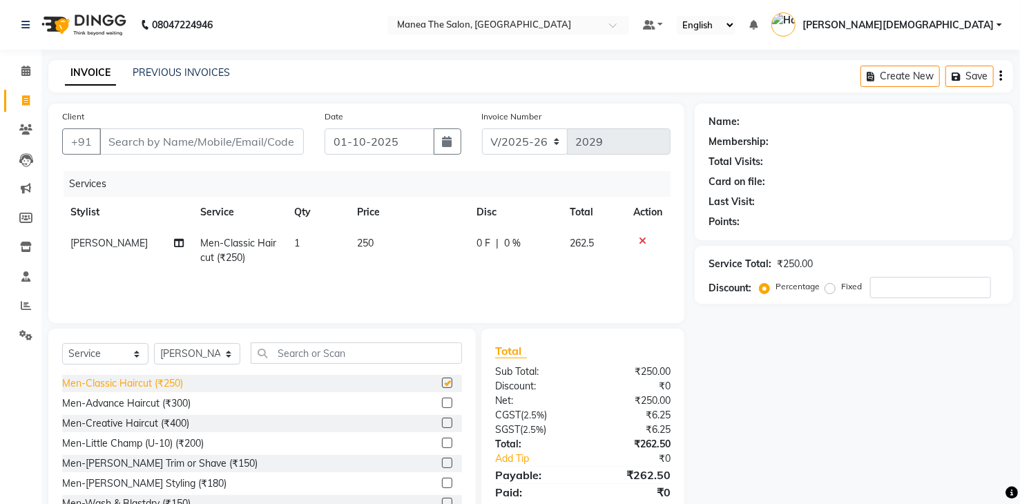
checkbox input "false"
click at [179, 463] on div "Men-Beard Trim or Shave (₹150)" at bounding box center [159, 463] width 195 height 15
checkbox input "false"
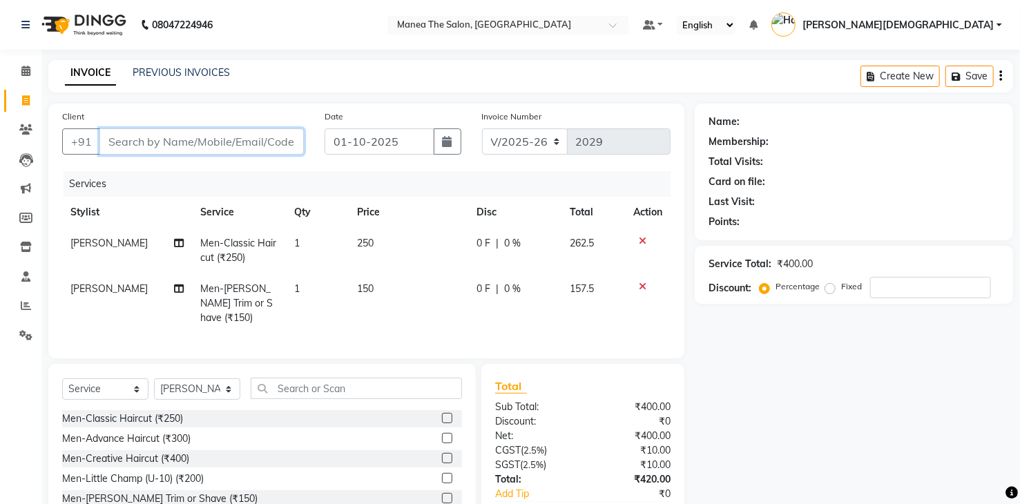
click at [273, 144] on input "Client" at bounding box center [201, 141] width 204 height 26
type input "7"
type input "0"
type input "7"
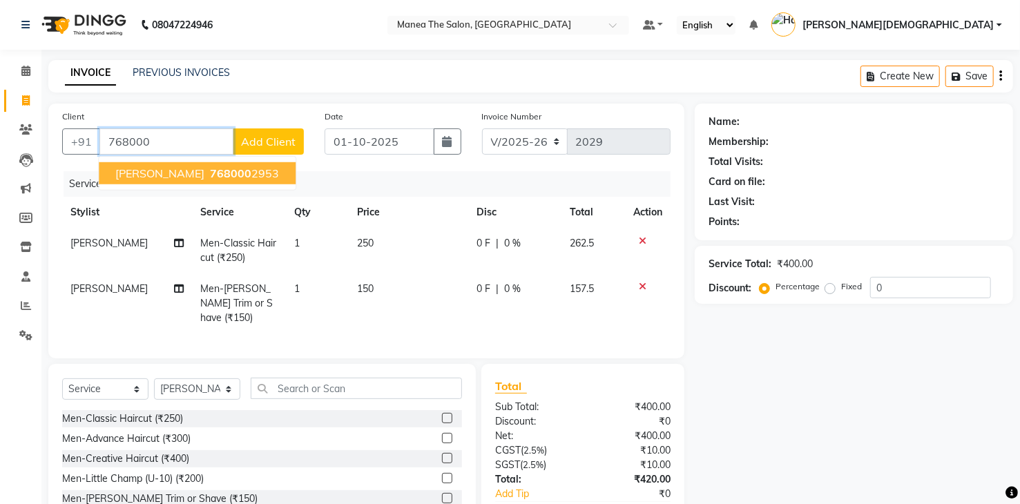
click at [209, 176] on ngb-highlight "768000 2953" at bounding box center [243, 173] width 72 height 14
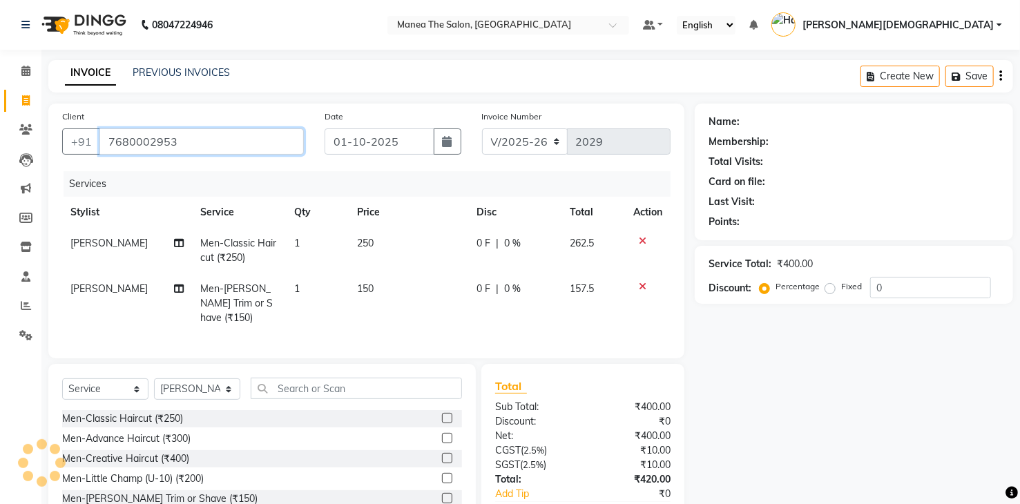
type input "7680002953"
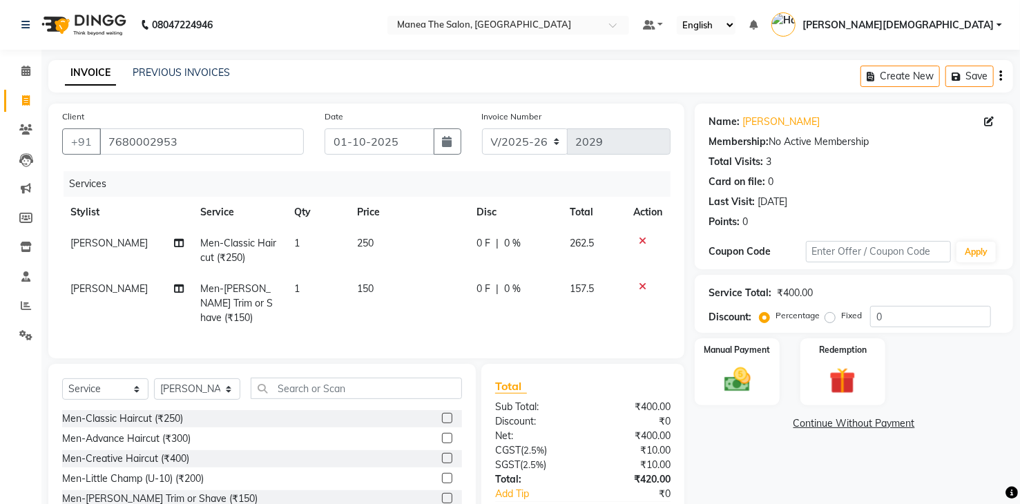
click at [640, 287] on icon at bounding box center [643, 287] width 8 height 10
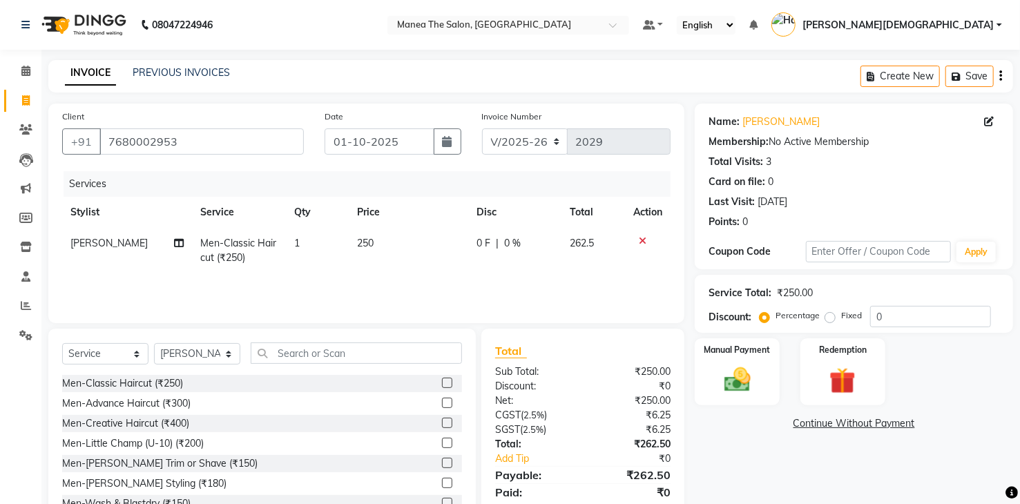
click at [381, 229] on td "250" at bounding box center [409, 251] width 120 height 46
select select "84828"
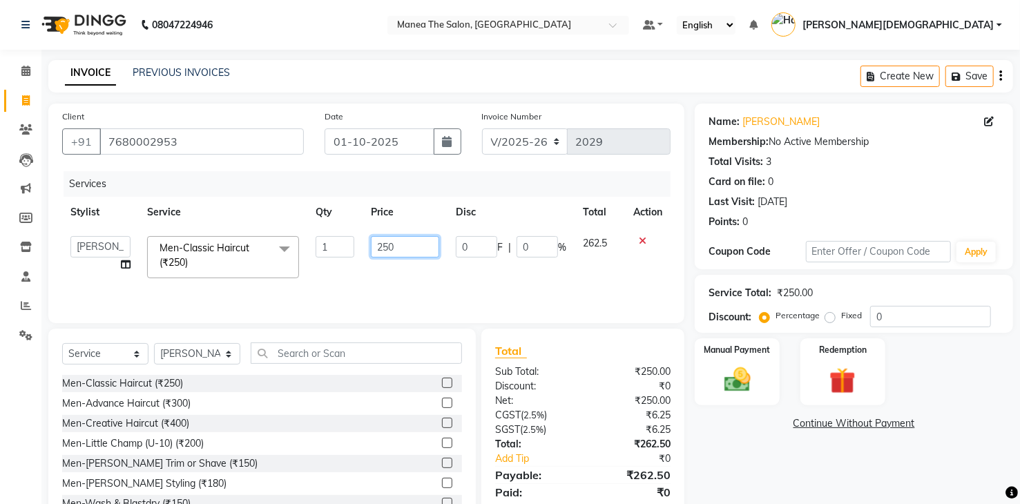
click at [405, 245] on input "250" at bounding box center [405, 246] width 68 height 21
type input "210"
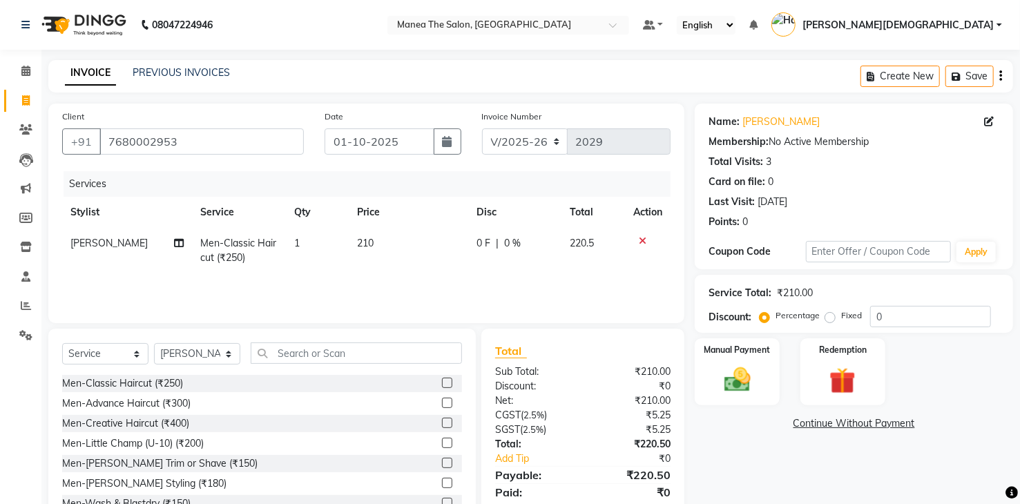
click at [746, 448] on div "Name: Srivatsav Membership: No Active Membership Total Visits: 3 Card on file: …" at bounding box center [859, 318] width 329 height 429
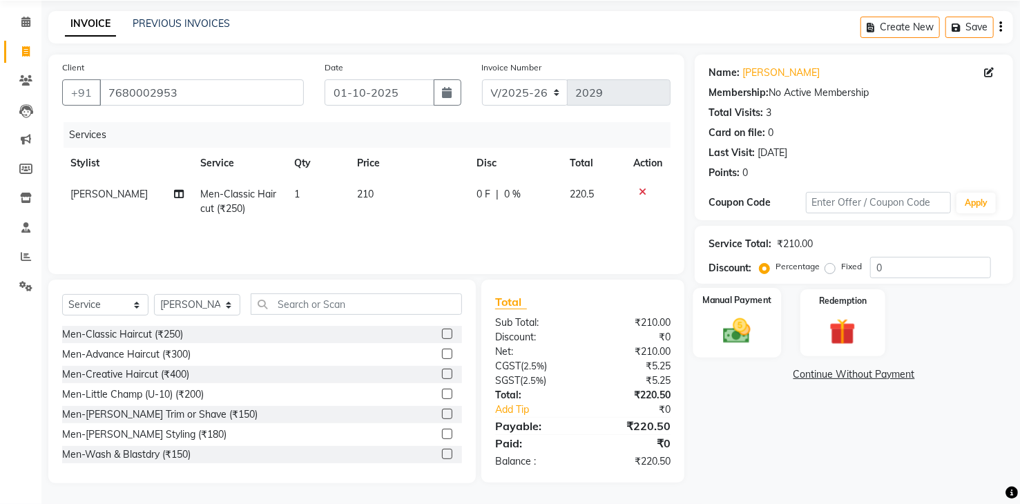
click at [739, 335] on img at bounding box center [737, 332] width 44 height 32
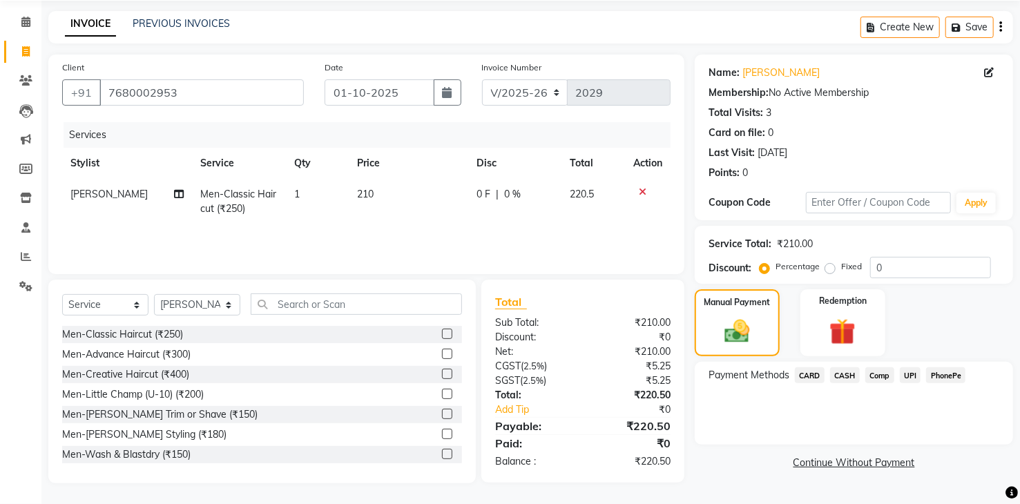
click at [909, 374] on span "UPI" at bounding box center [910, 375] width 21 height 16
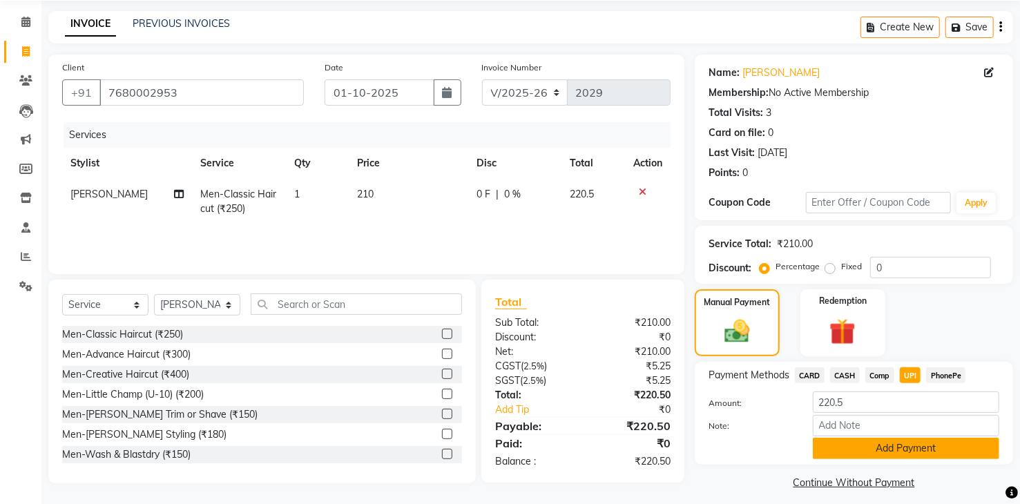
click at [915, 447] on button "Add Payment" at bounding box center [906, 448] width 186 height 21
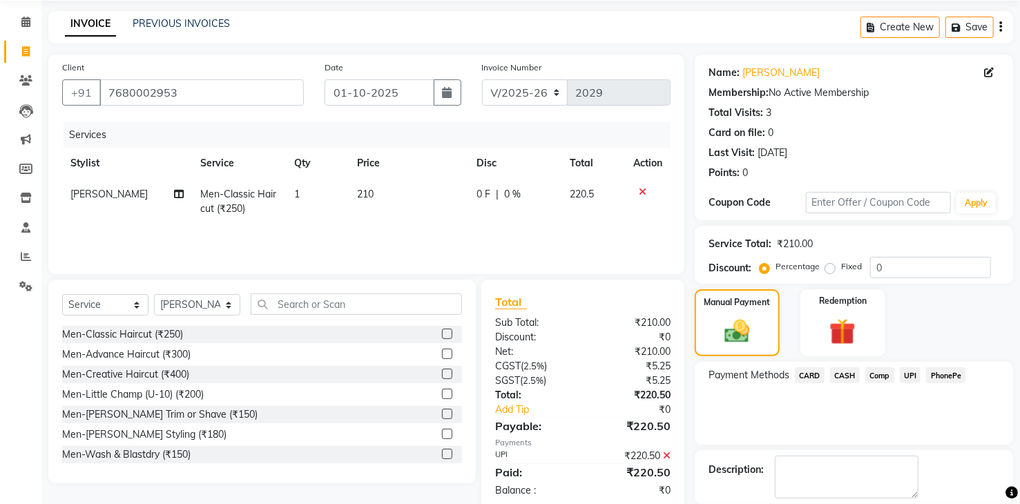
scroll to position [115, 0]
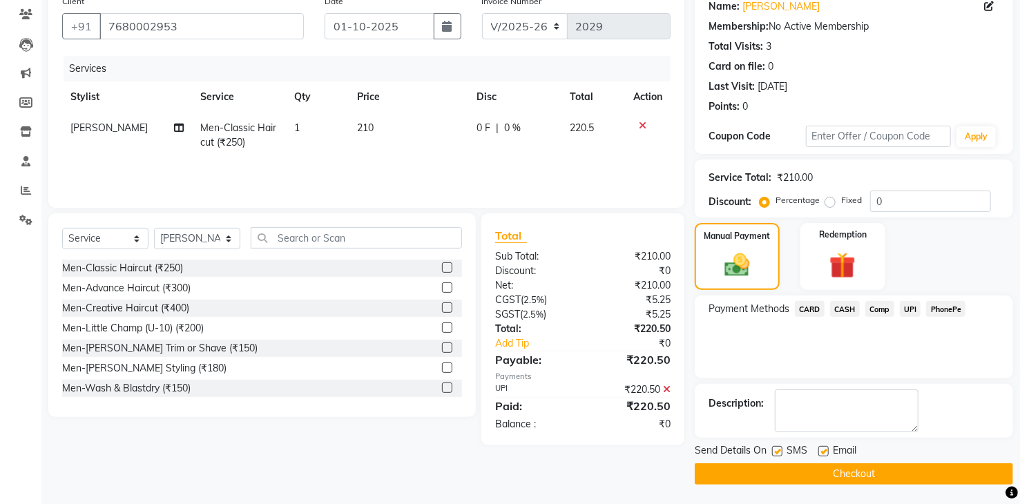
click at [917, 470] on button "Checkout" at bounding box center [854, 473] width 318 height 21
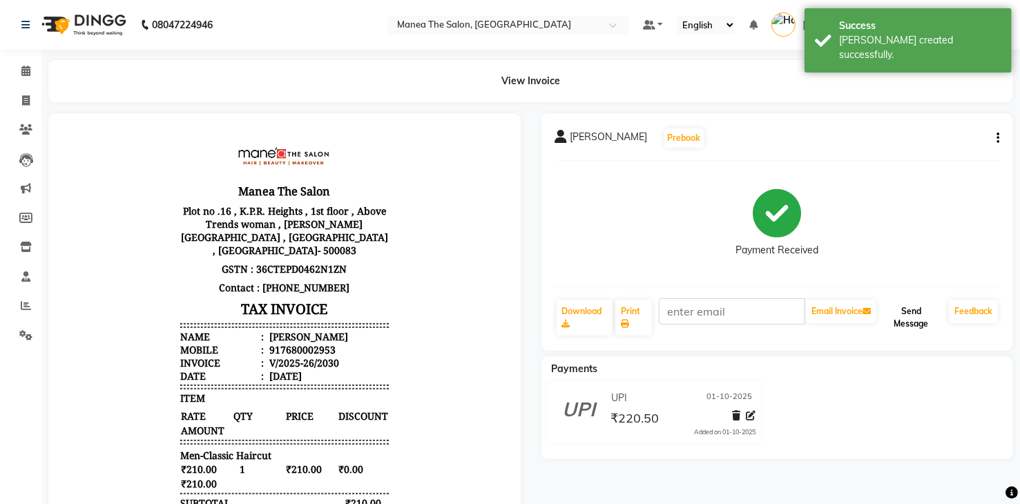
click at [916, 318] on button "Send Message" at bounding box center [911, 318] width 64 height 36
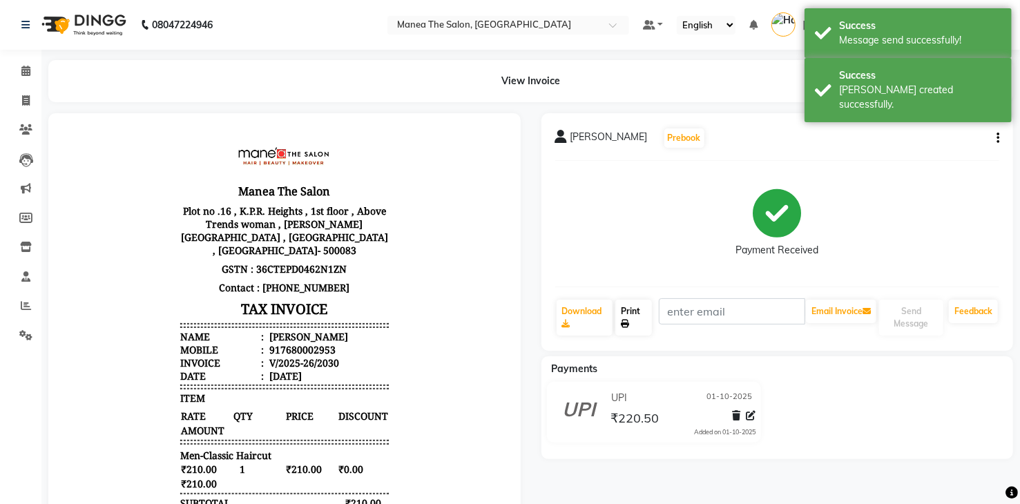
click at [638, 314] on link "Print" at bounding box center [633, 318] width 37 height 36
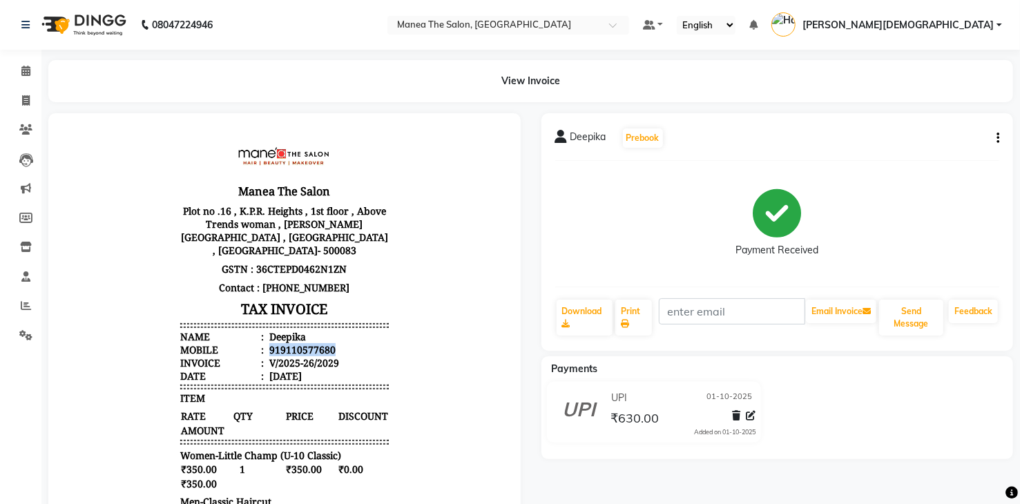
drag, startPoint x: 258, startPoint y: 333, endPoint x: 354, endPoint y: 323, distance: 96.5
click at [347, 342] on li "Mobile : 919110577680" at bounding box center [284, 348] width 209 height 13
click at [447, 316] on body "Manea The Salon Plot no .16 , K.P.R. Heights , 1st floor , Above Trends woman ,…" at bounding box center [284, 409] width 434 height 554
drag, startPoint x: 0, startPoint y: 468, endPoint x: 18, endPoint y: 479, distance: 20.7
click at [17, 479] on div "Calendar Invoice Clients Leads Marketing Members Inventory Staff Reports Settin…" at bounding box center [93, 364] width 186 height 651
